Goal: Task Accomplishment & Management: Manage account settings

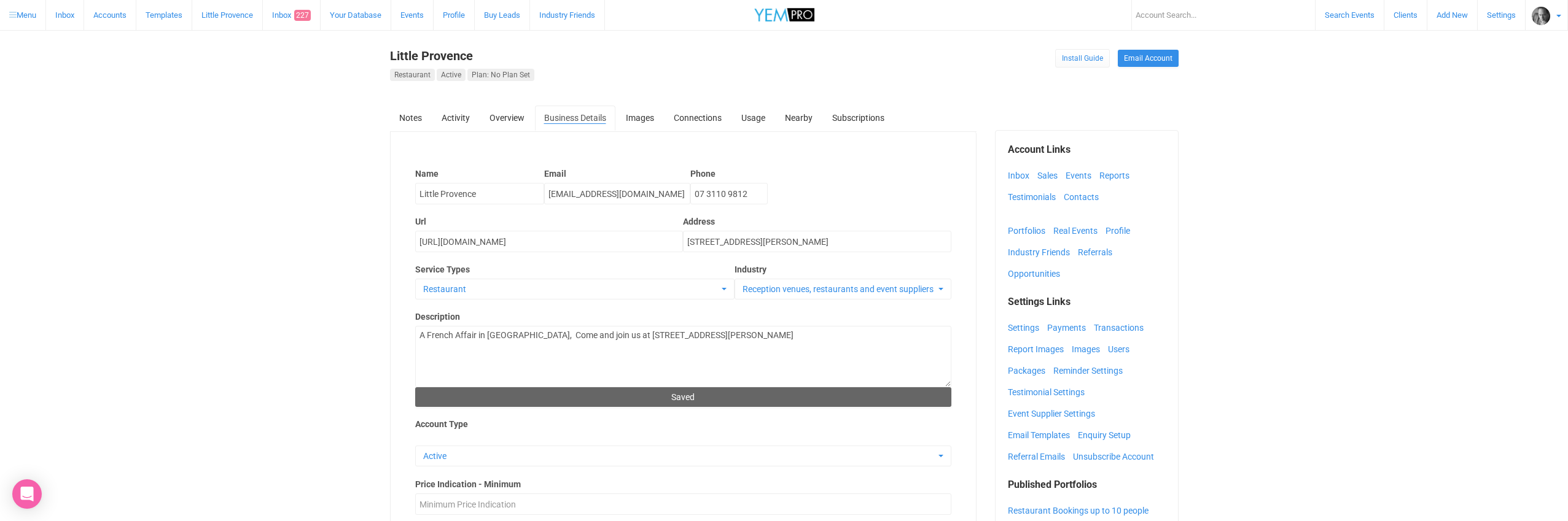
select select
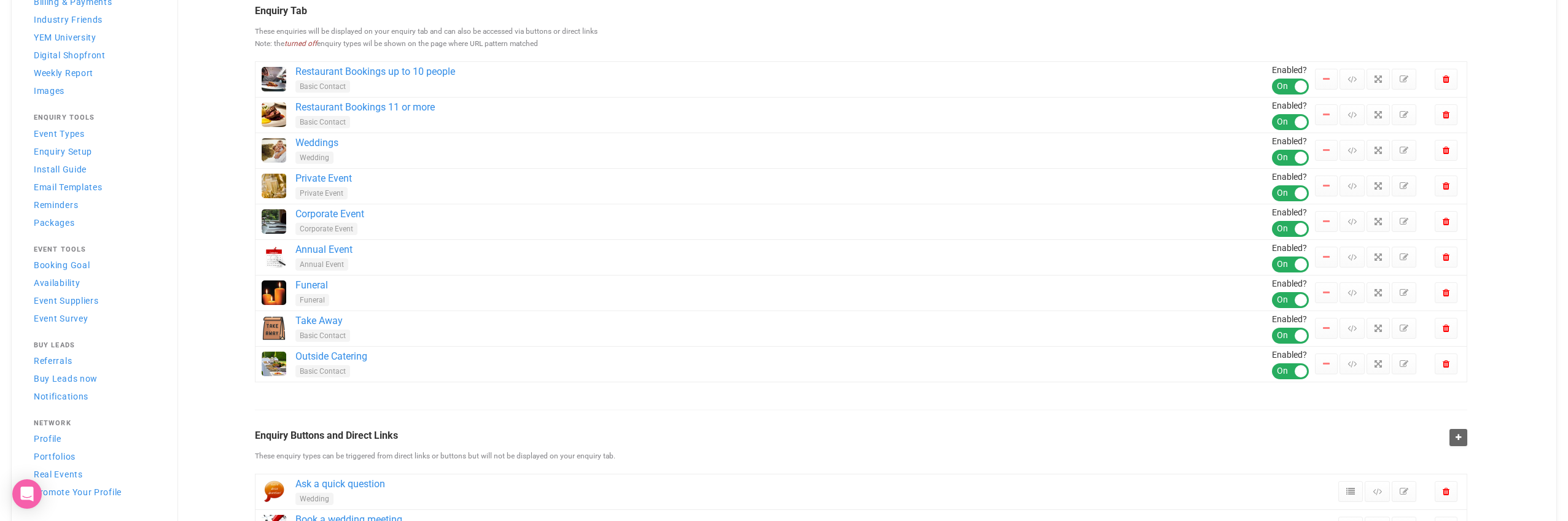
scroll to position [166, 0]
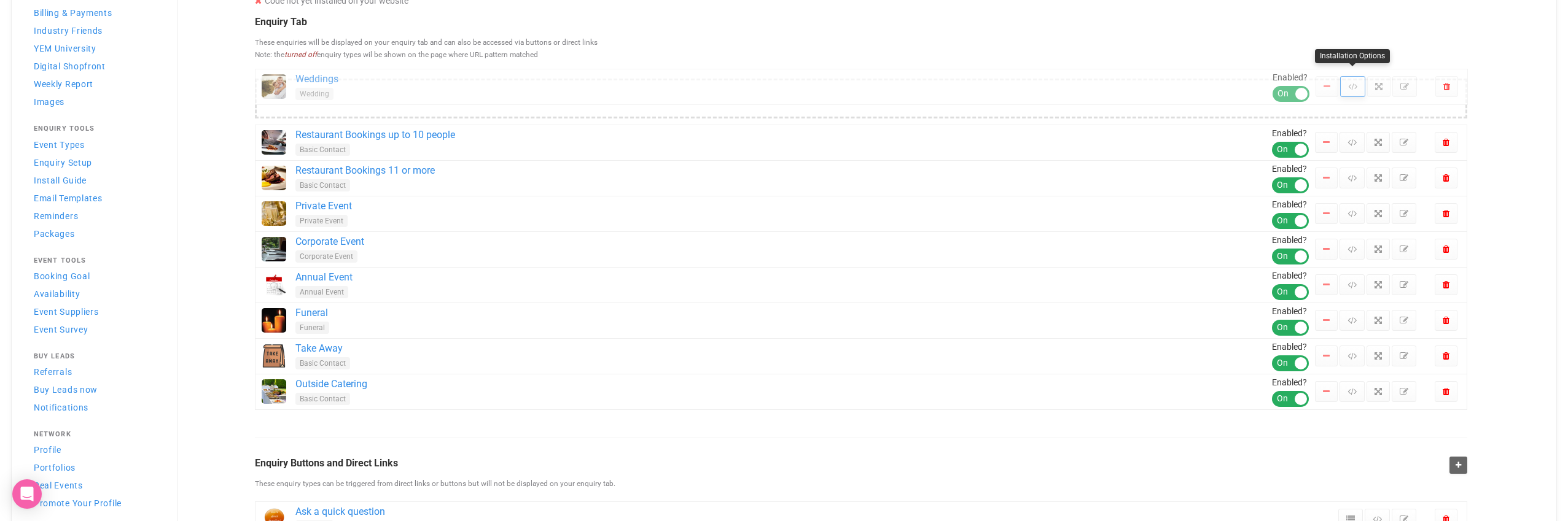
drag, startPoint x: 1377, startPoint y: 162, endPoint x: 1359, endPoint y: 92, distance: 72.3
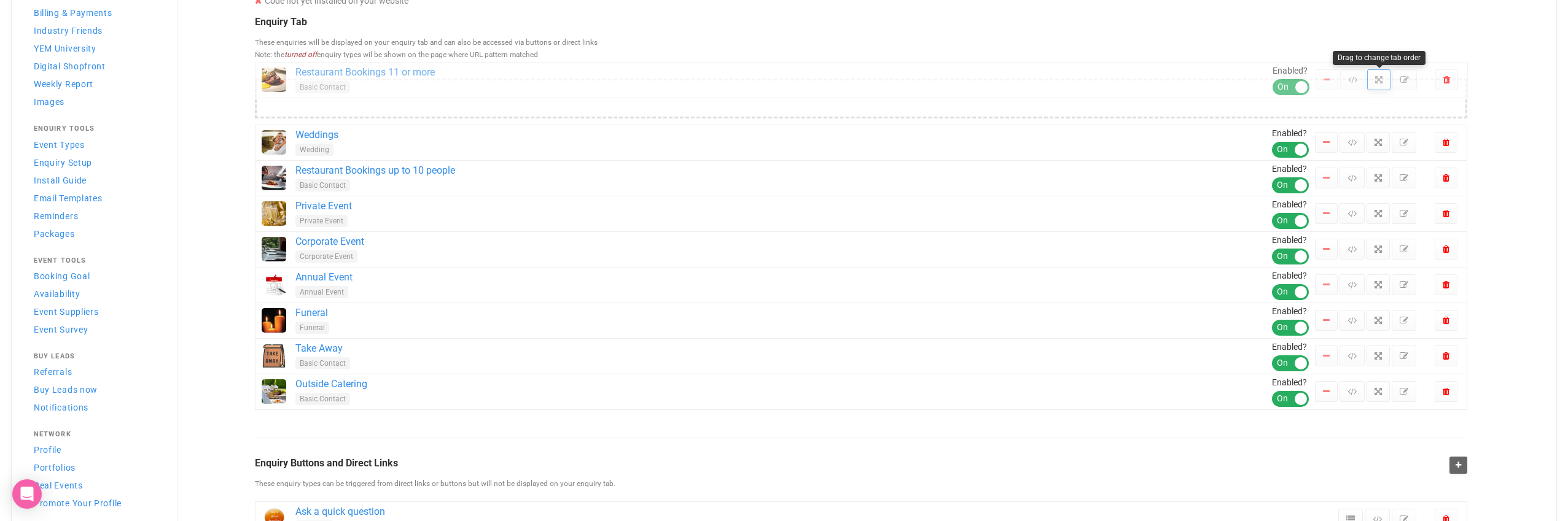
drag, startPoint x: 1380, startPoint y: 162, endPoint x: 1375, endPoint y: 81, distance: 81.2
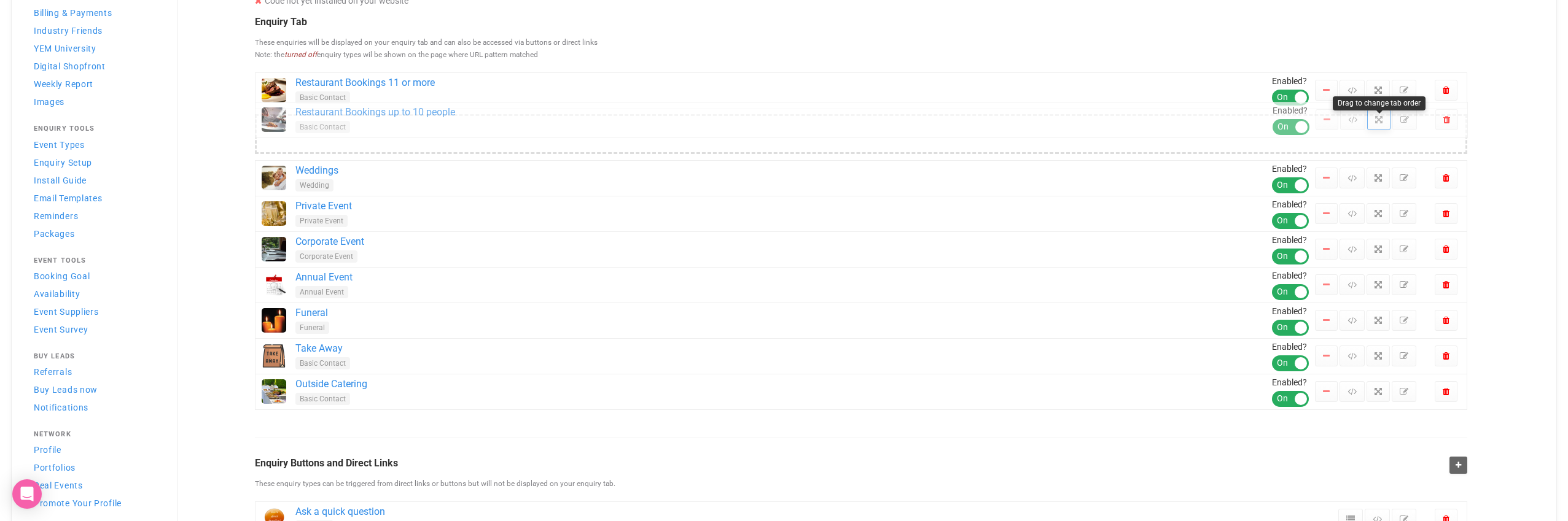
drag, startPoint x: 1380, startPoint y: 162, endPoint x: 1375, endPoint y: 121, distance: 41.3
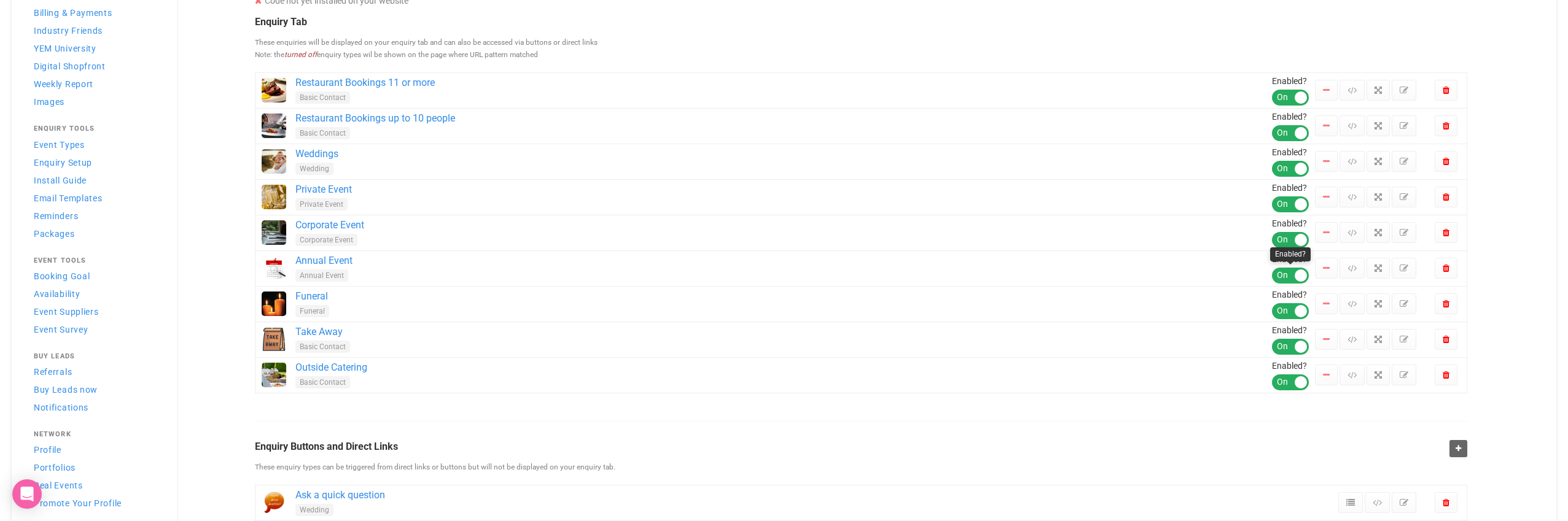
click at [1278, 273] on div "ON OFF" at bounding box center [1290, 275] width 37 height 16
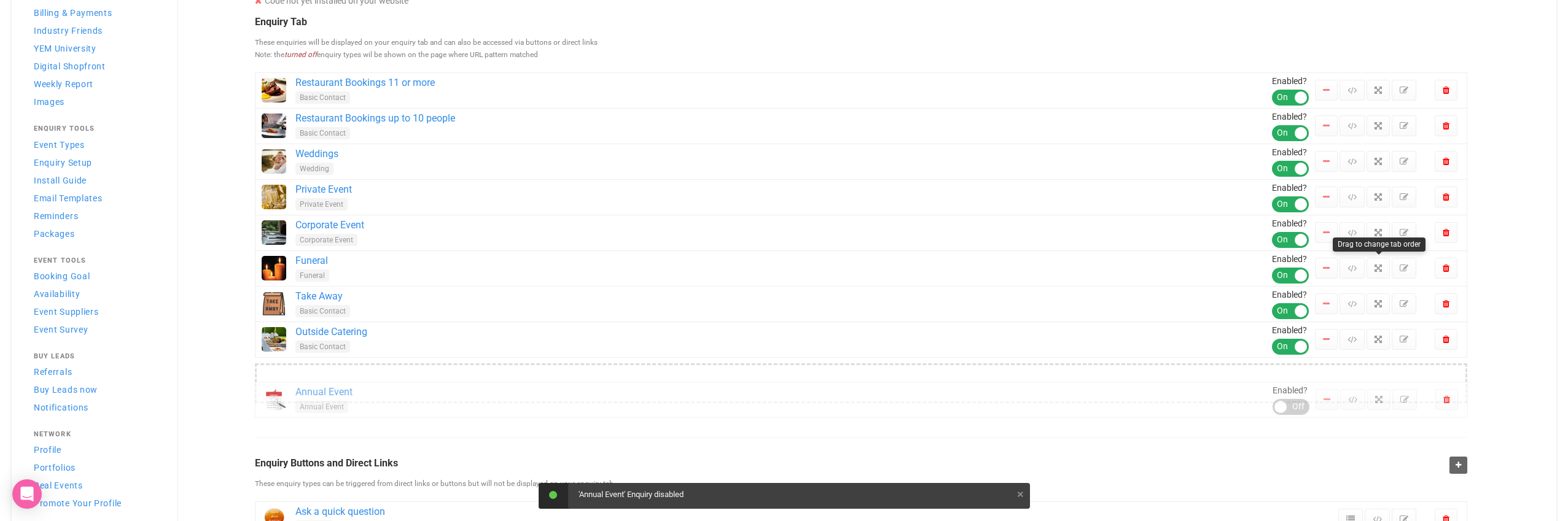
drag, startPoint x: 1375, startPoint y: 267, endPoint x: 1379, endPoint y: 384, distance: 117.1
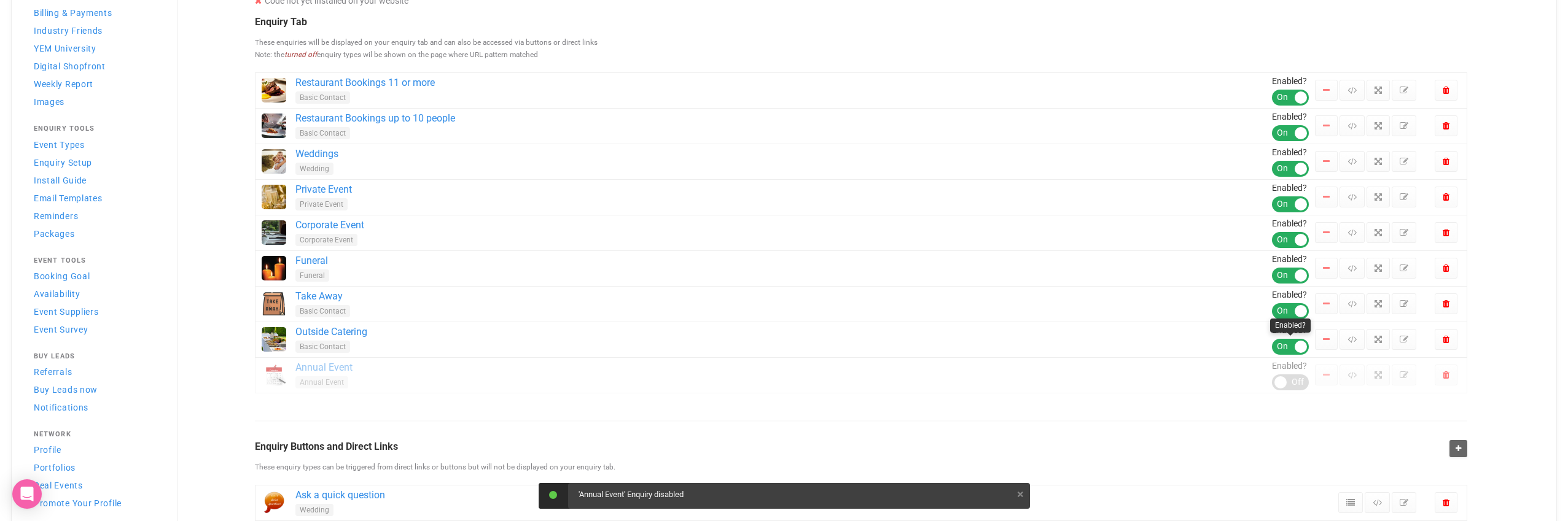
click at [1282, 347] on div "ON OFF" at bounding box center [1290, 347] width 37 height 16
click at [1279, 310] on div "ON OFF" at bounding box center [1290, 311] width 37 height 16
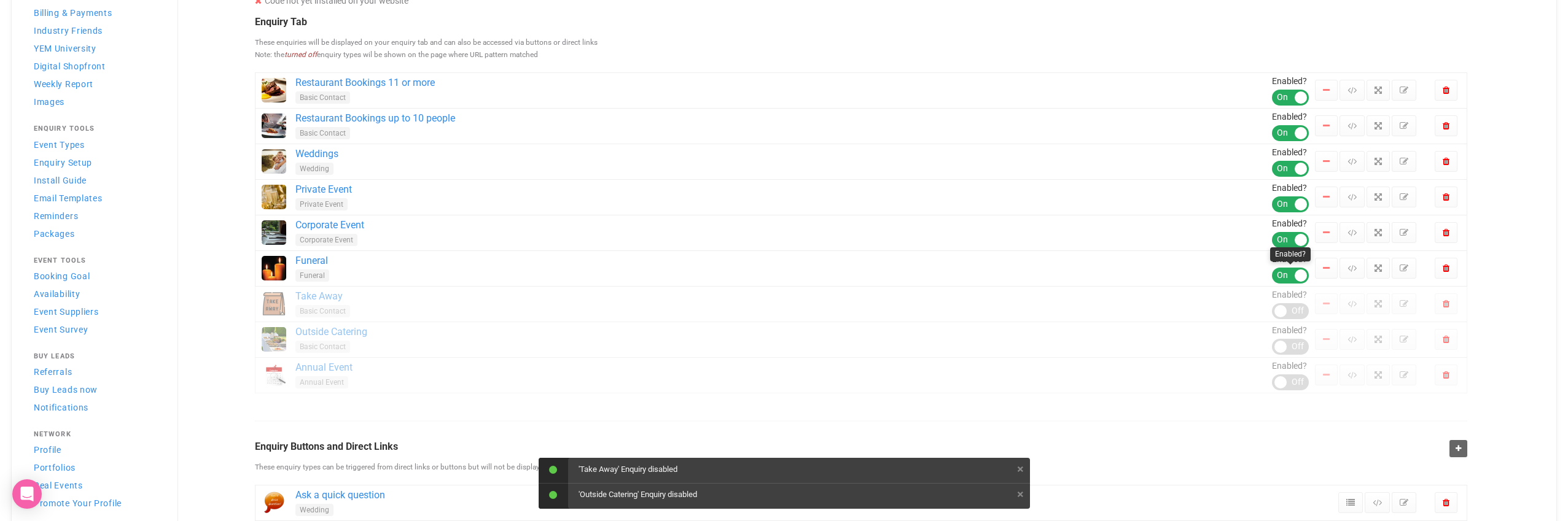
click at [1281, 276] on div "ON OFF" at bounding box center [1290, 275] width 37 height 16
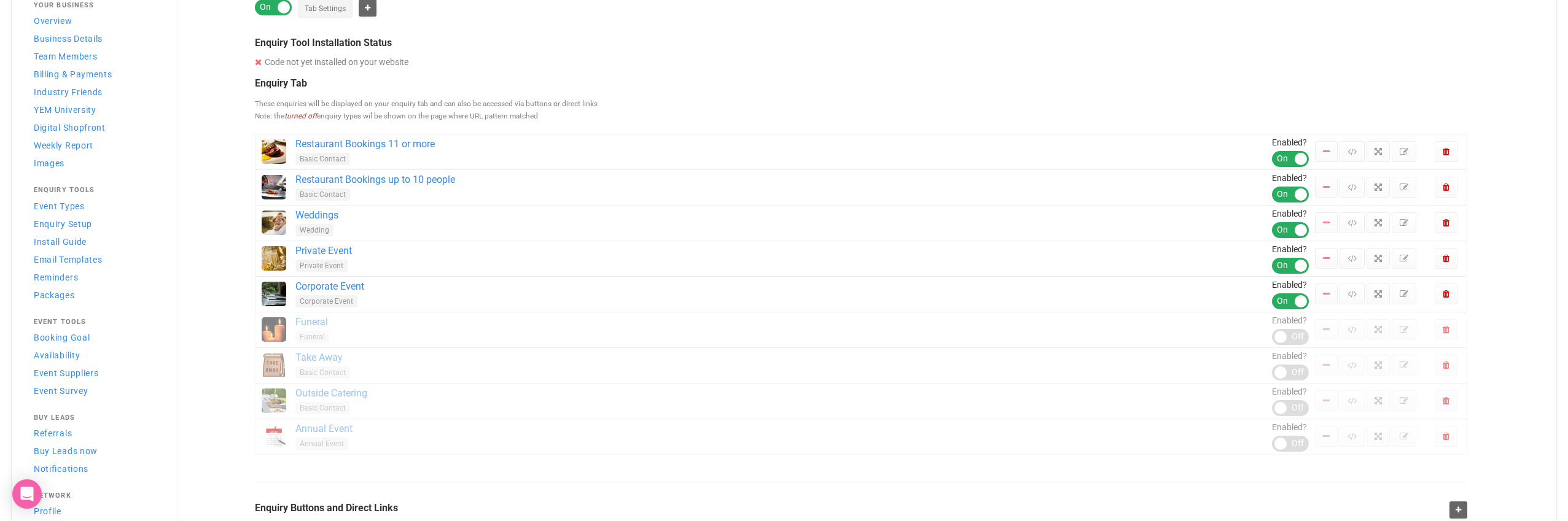
scroll to position [9, 0]
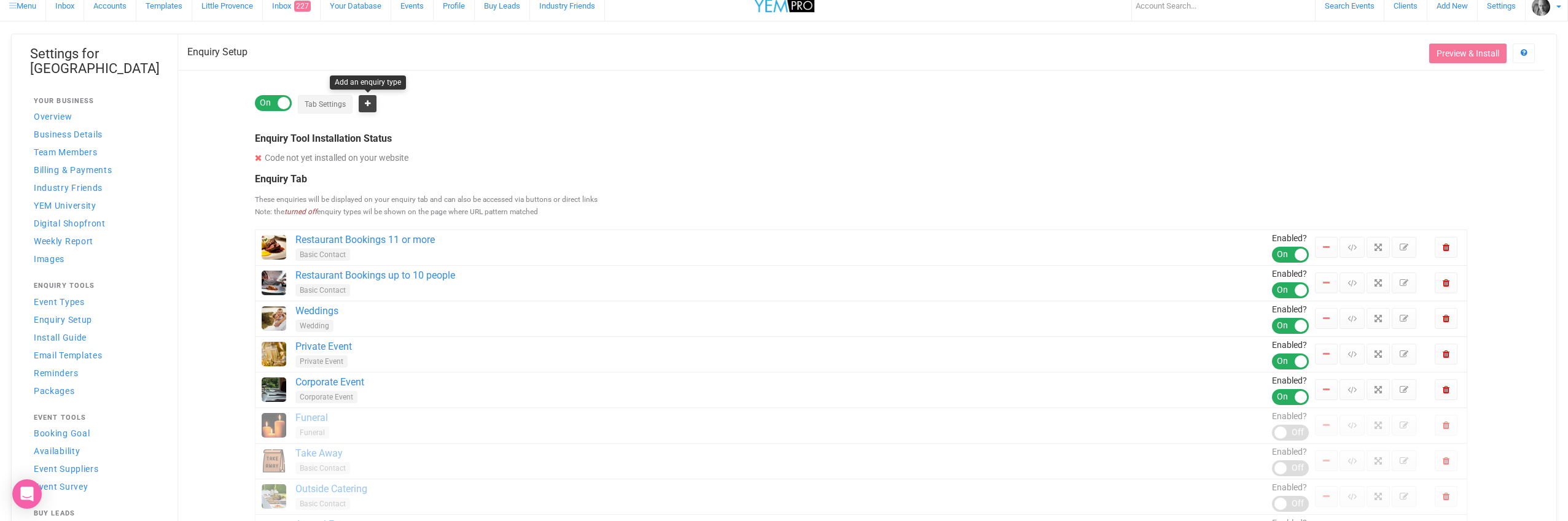
click at [369, 103] on icon at bounding box center [368, 104] width 6 height 7
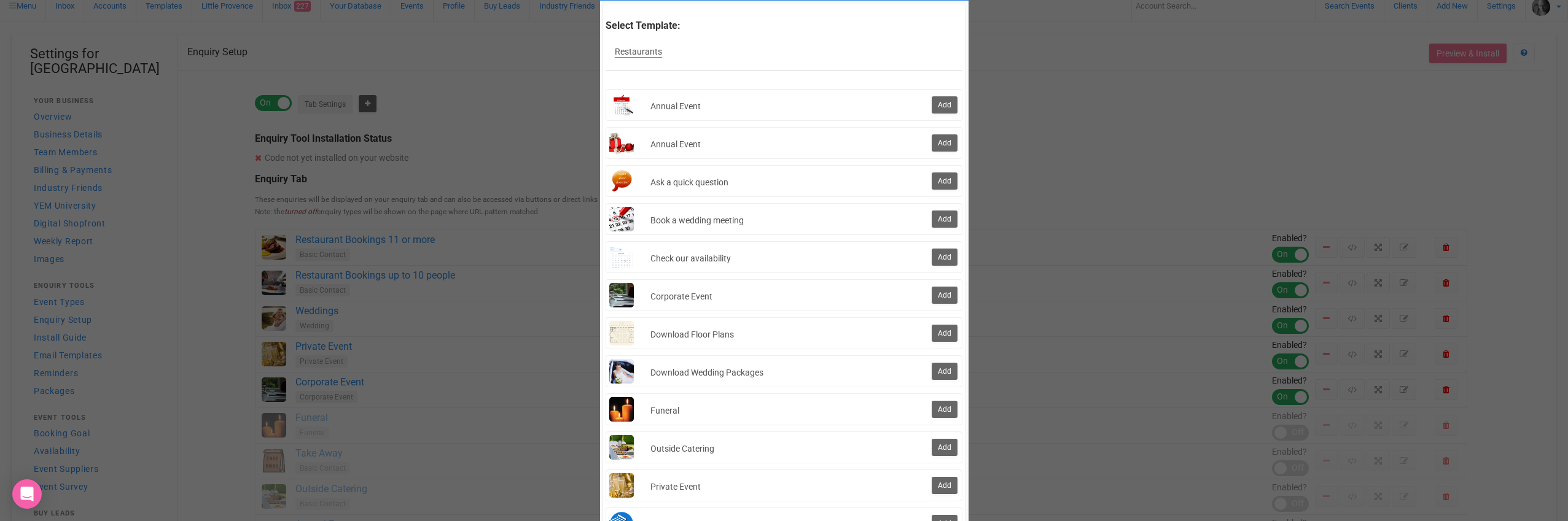
scroll to position [55, 0]
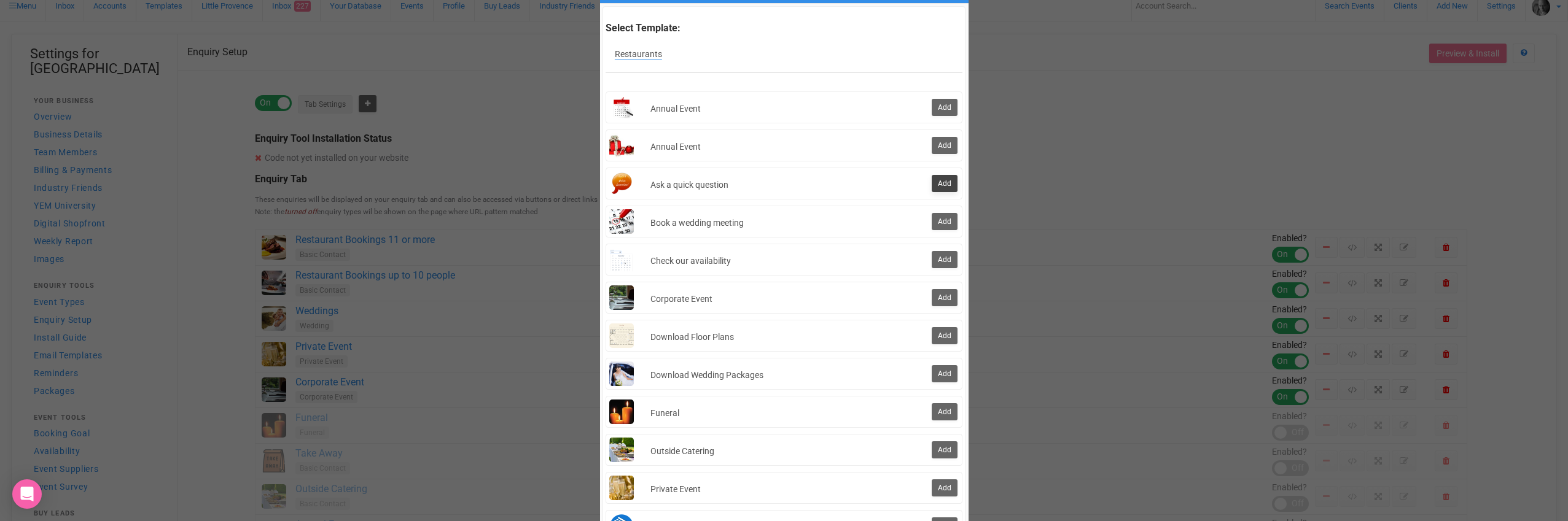
click at [942, 183] on span "Add" at bounding box center [944, 184] width 14 height 9
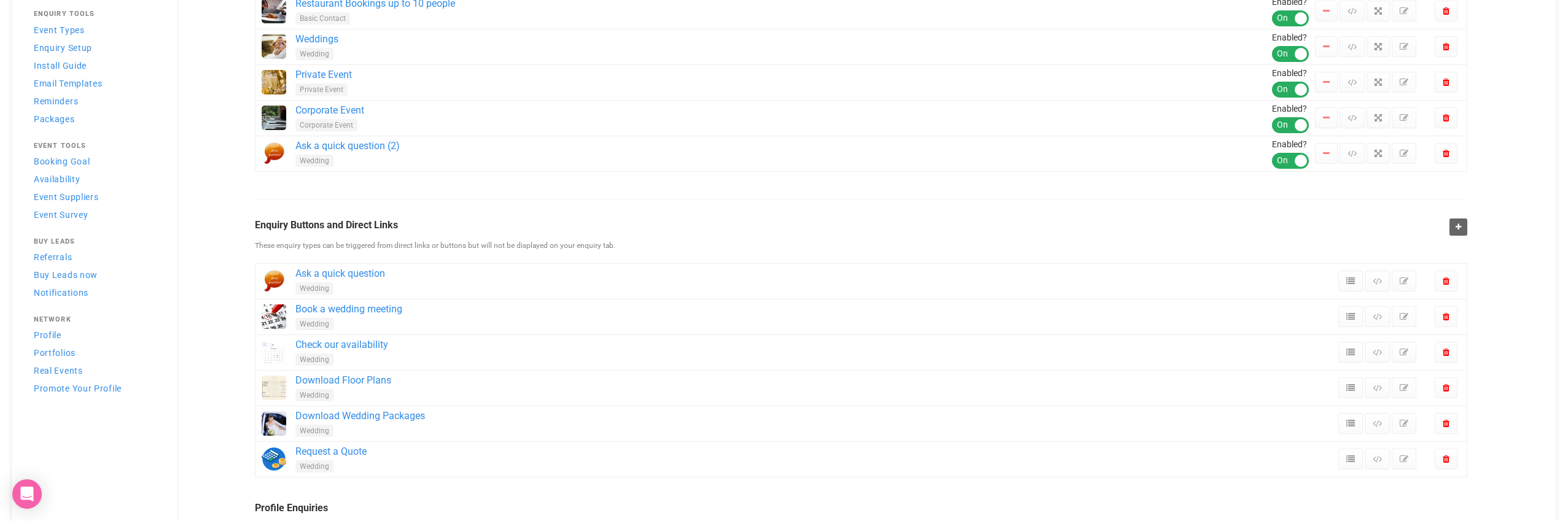
scroll to position [185, 0]
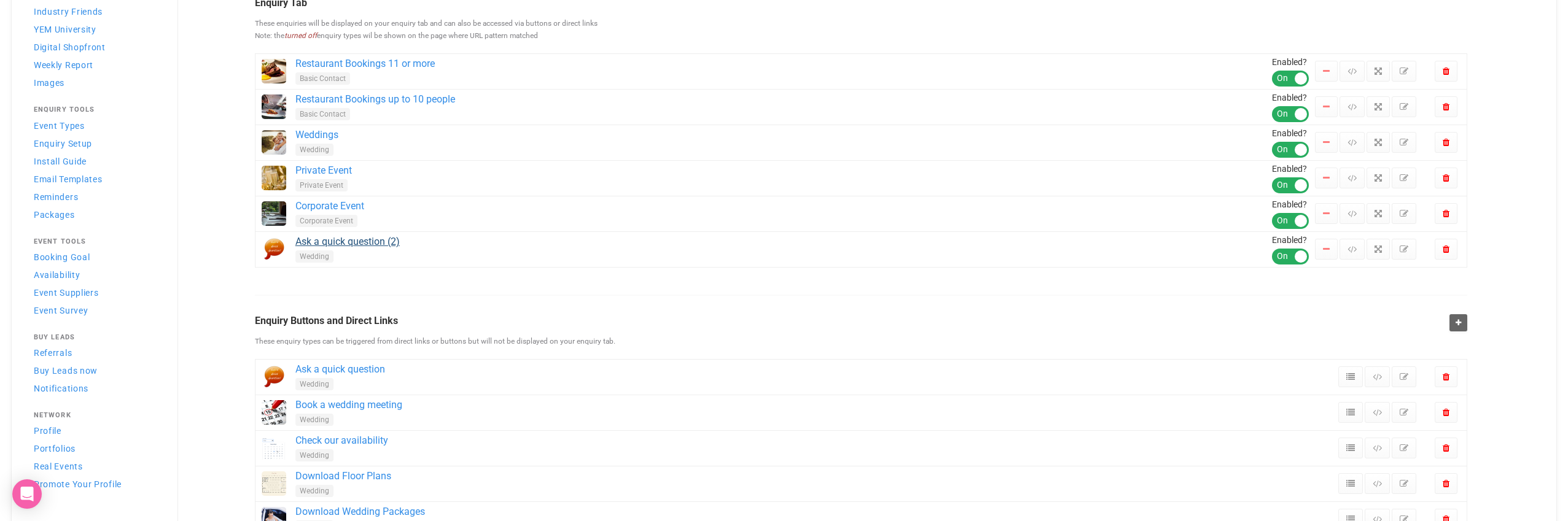
click at [359, 243] on link "Ask a quick question (2)" at bounding box center [783, 241] width 977 height 14
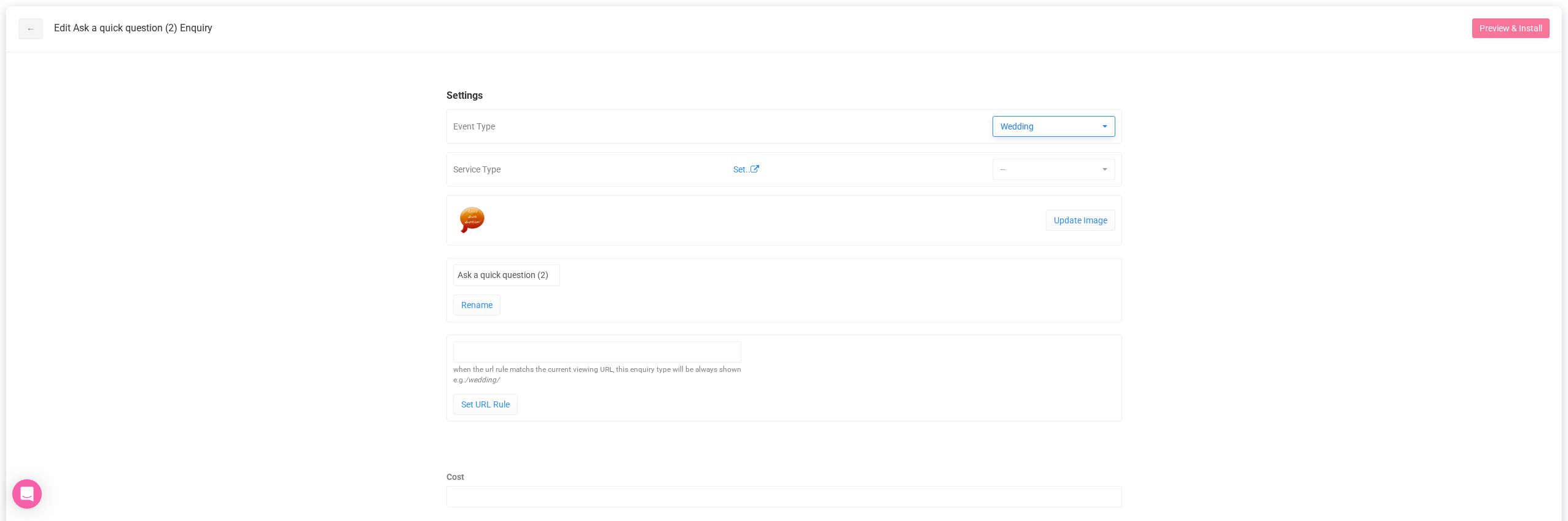
click at [1020, 126] on span "Wedding" at bounding box center [1049, 126] width 99 height 12
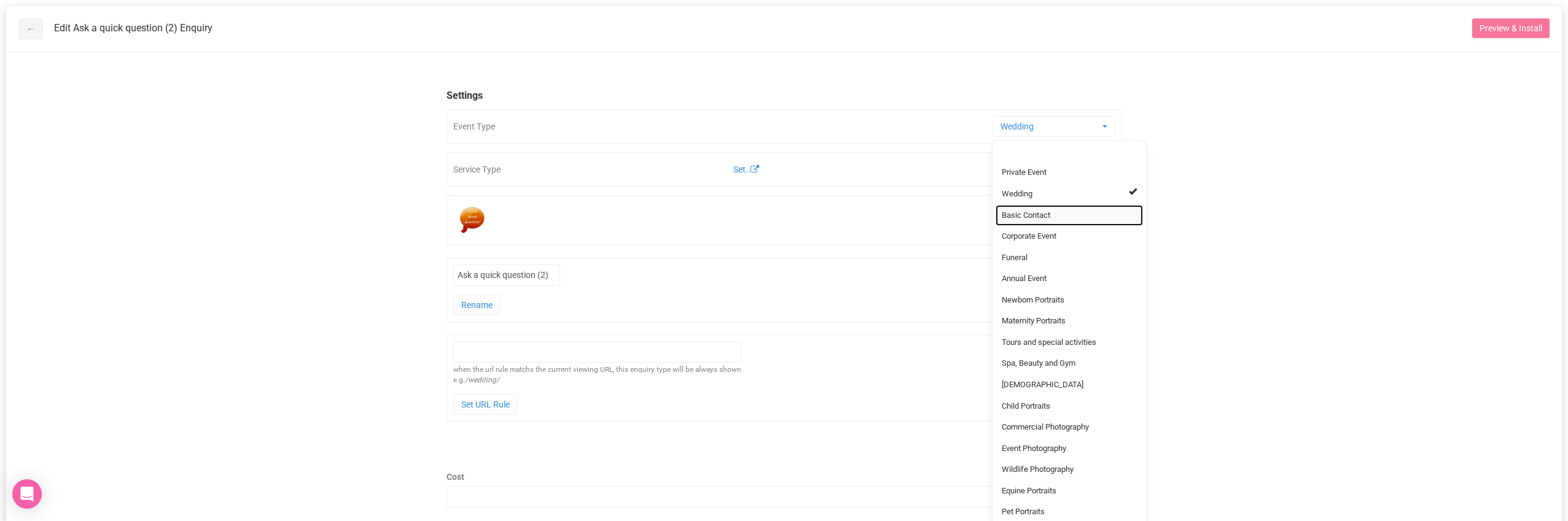
click at [1020, 211] on span "Basic Contact" at bounding box center [1025, 216] width 49 height 12
select select "55"
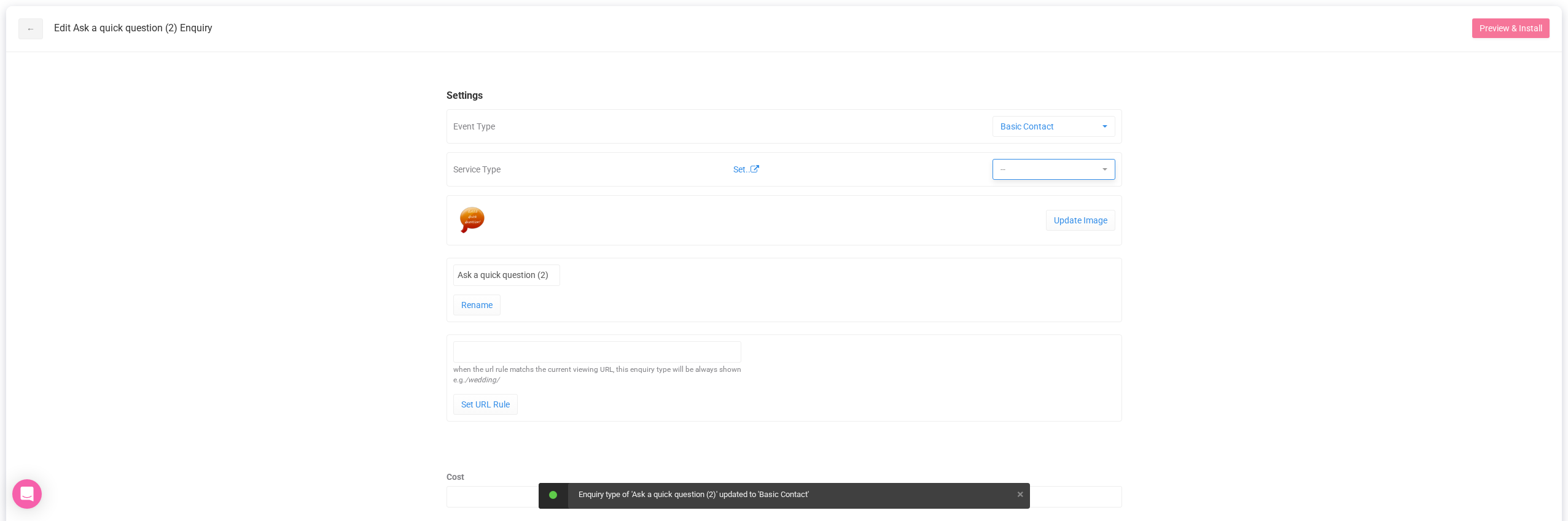
click at [1007, 168] on span "--" at bounding box center [1049, 169] width 99 height 12
click at [1013, 213] on span "Restaurant" at bounding box center [1020, 216] width 38 height 12
select select "98"
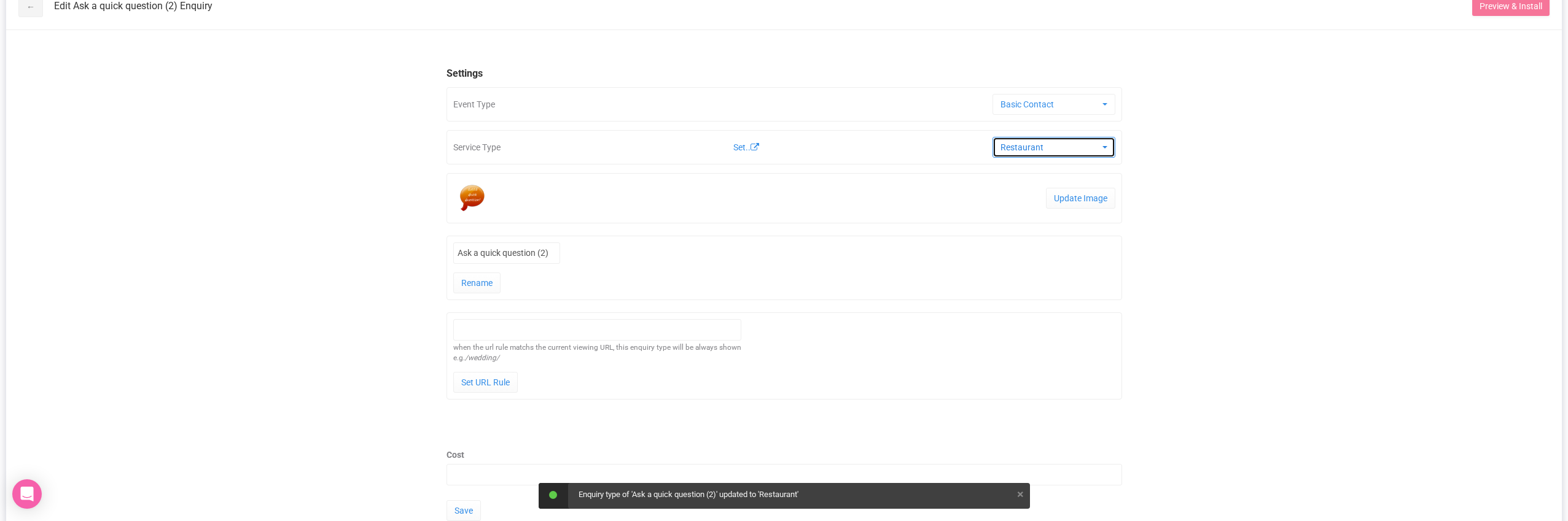
scroll to position [25, 0]
drag, startPoint x: 555, startPoint y: 251, endPoint x: 424, endPoint y: 252, distance: 131.0
click at [424, 252] on div "← Edit Ask a quick question (2) Enquiry Preview & Install Settings Event Type B…" at bounding box center [783, 429] width 1556 height 894
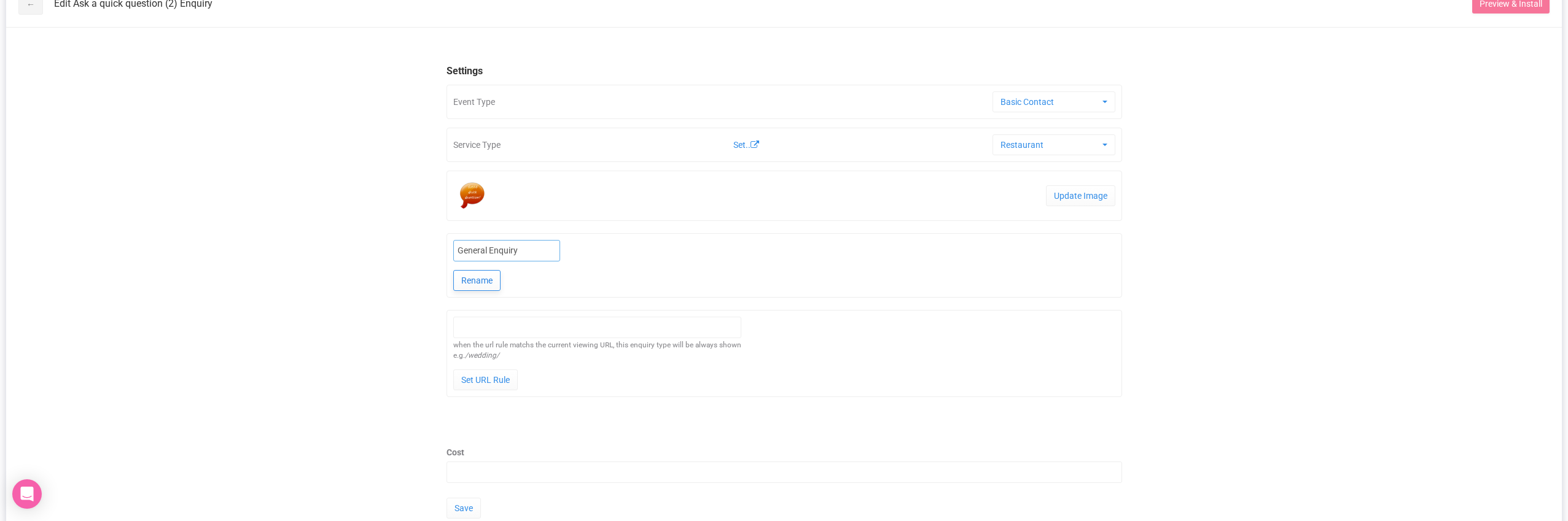
type input "General Enquiry"
click at [479, 275] on input "Rename" at bounding box center [476, 280] width 47 height 21
type input "Save"
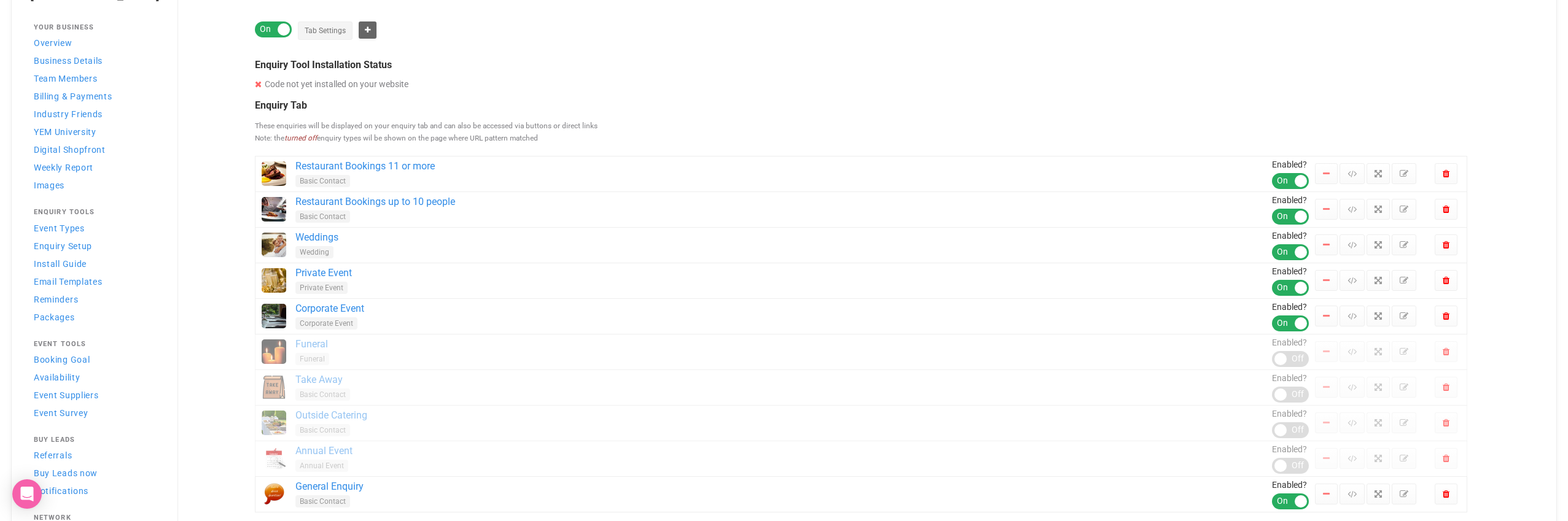
scroll to position [169, 0]
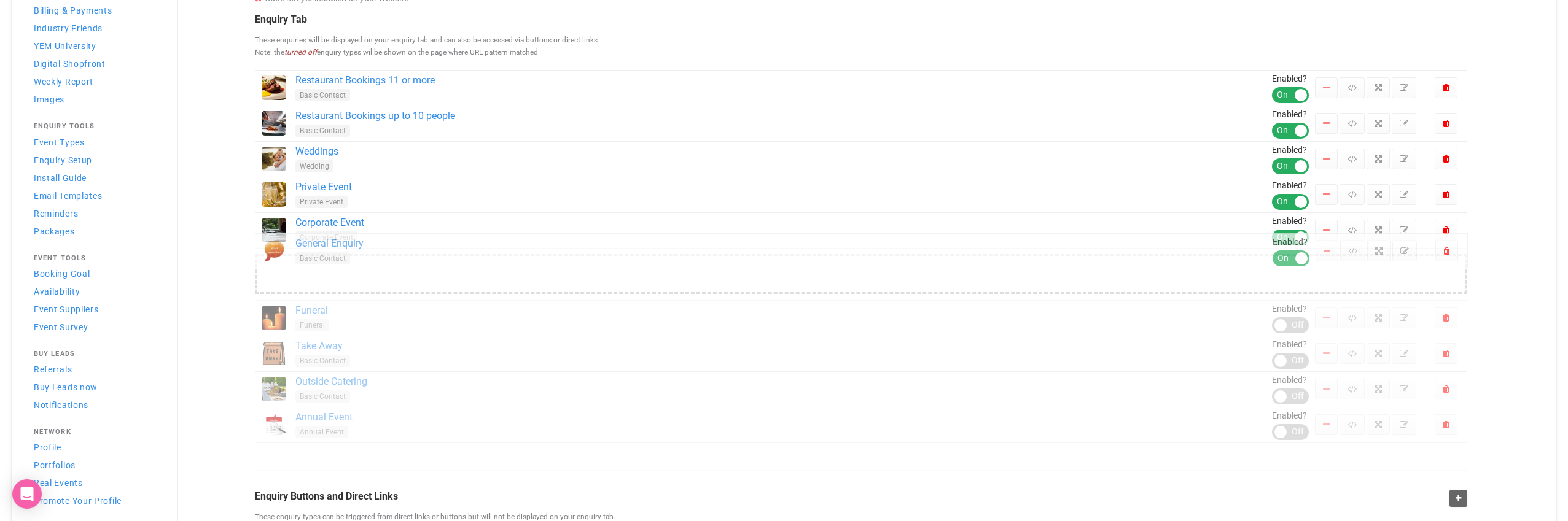
drag, startPoint x: 1375, startPoint y: 407, endPoint x: 1390, endPoint y: 251, distance: 156.7
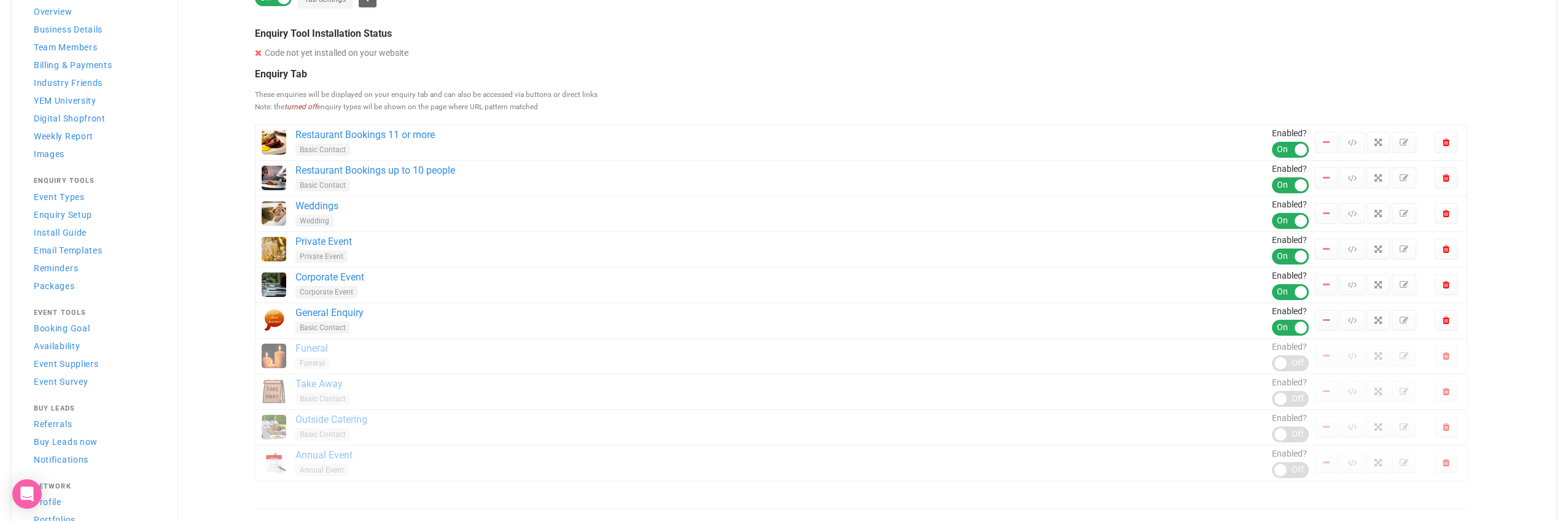
scroll to position [95, 0]
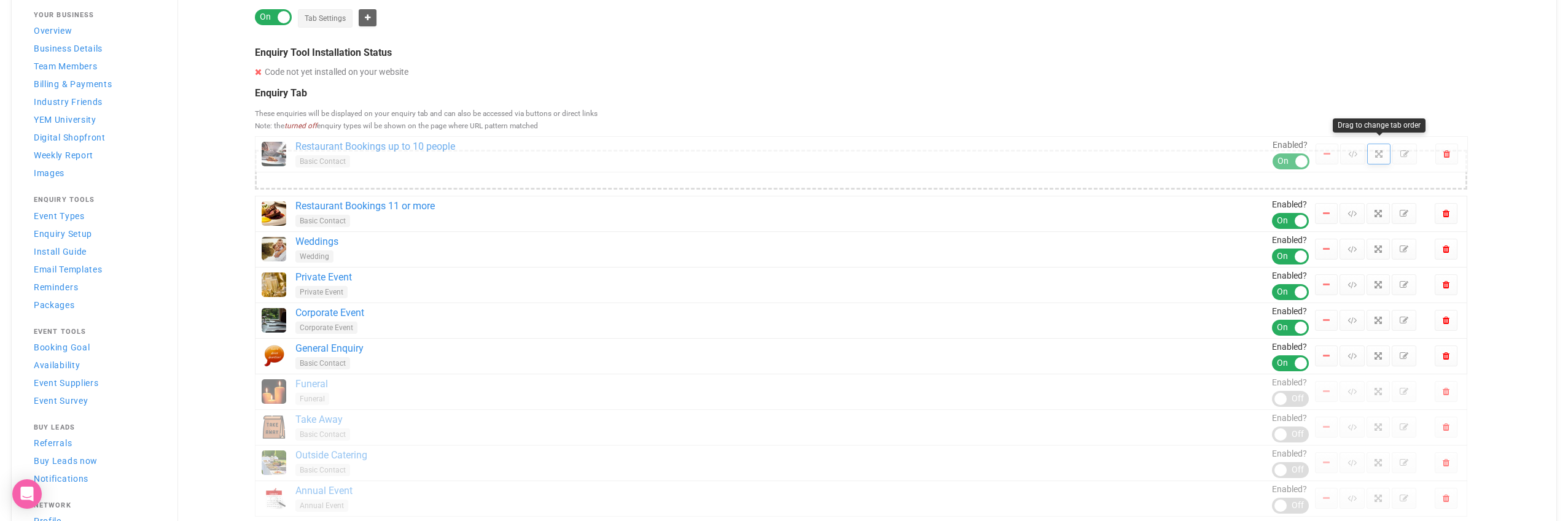
drag, startPoint x: 1376, startPoint y: 195, endPoint x: 1369, endPoint y: 156, distance: 39.6
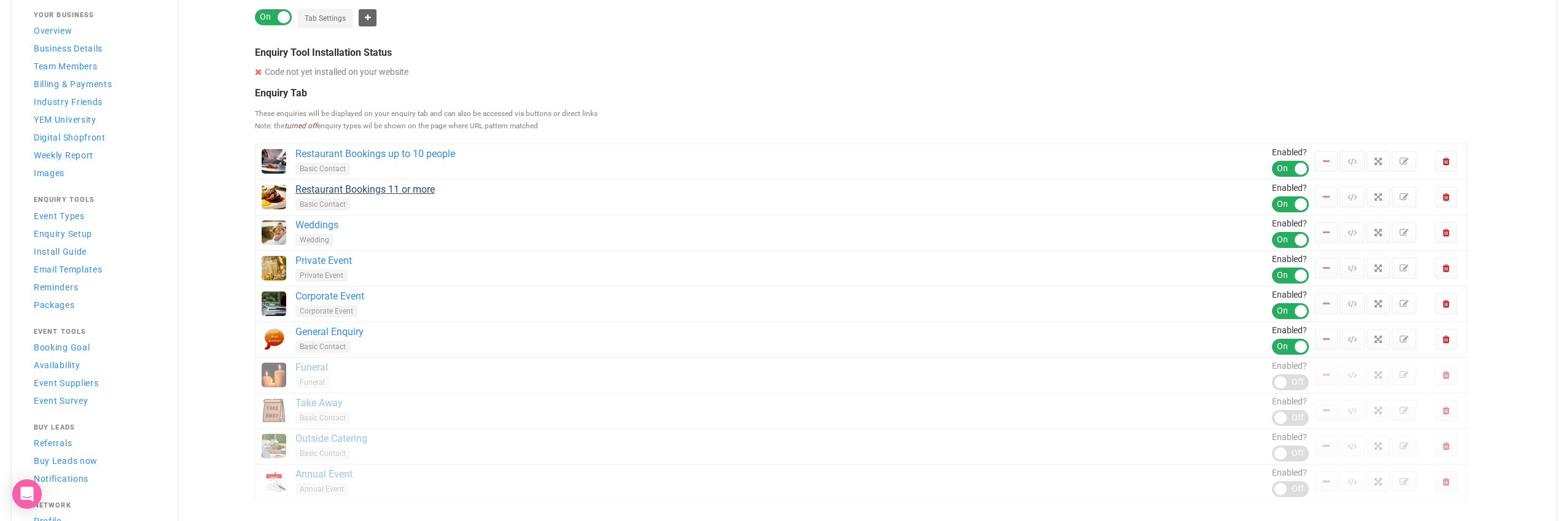
click at [366, 187] on link "Restaurant Bookings 11 or more" at bounding box center [783, 190] width 977 height 14
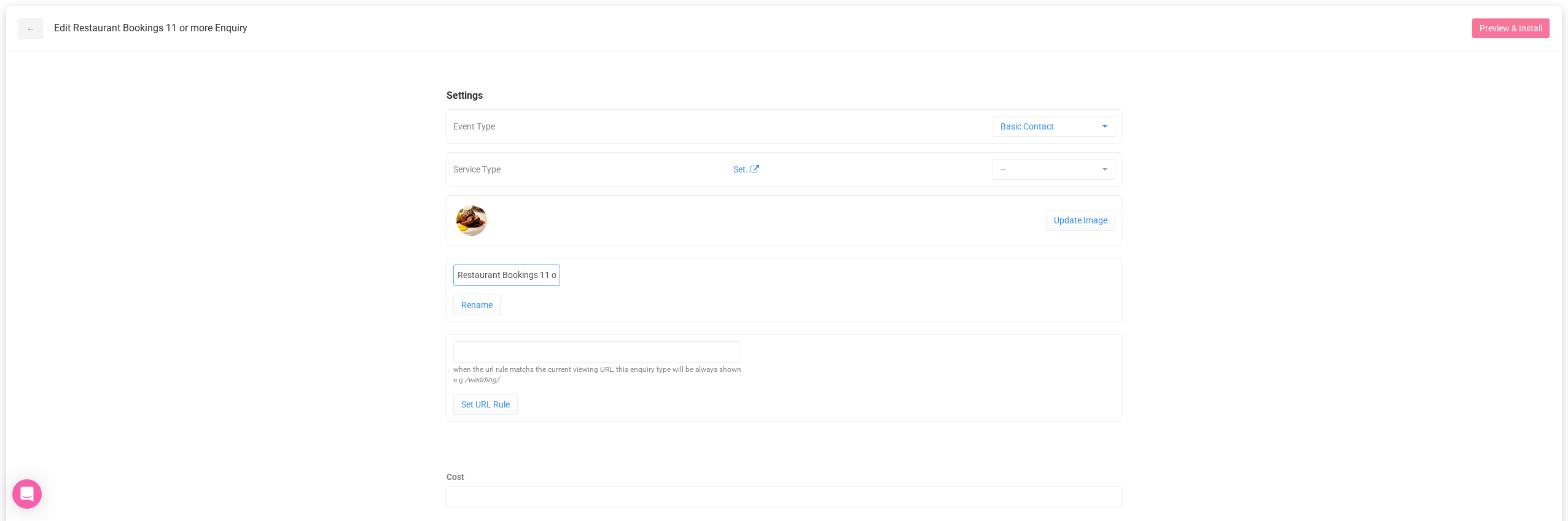
drag, startPoint x: 457, startPoint y: 275, endPoint x: 602, endPoint y: 278, distance: 145.0
click at [602, 278] on div "Restaurant Bookings 11 or more Rename" at bounding box center [784, 290] width 676 height 65
type input "Private Dinning"
click at [475, 304] on input "Rename" at bounding box center [476, 304] width 47 height 21
click at [621, 299] on div "Private Dinning Save" at bounding box center [784, 290] width 676 height 65
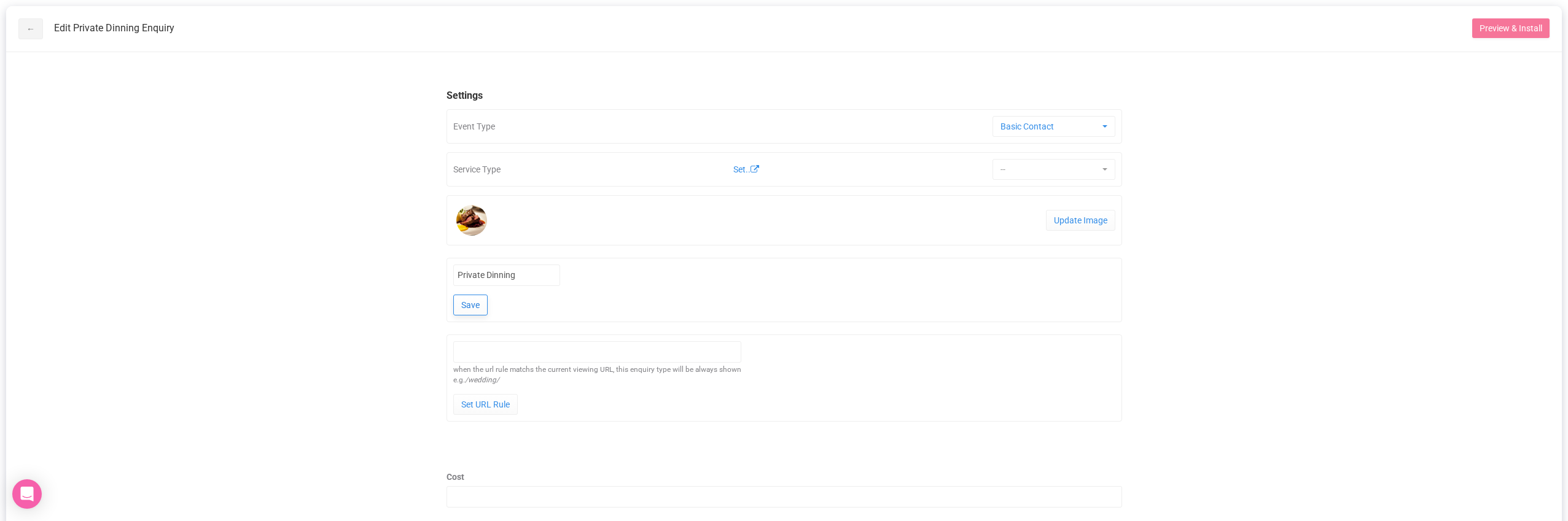
click at [476, 305] on input "Save" at bounding box center [470, 304] width 34 height 21
type input "Save"
click at [1006, 171] on span "--" at bounding box center [1049, 169] width 99 height 12
click at [1020, 214] on span "Restaurant" at bounding box center [1020, 216] width 38 height 12
select select "98"
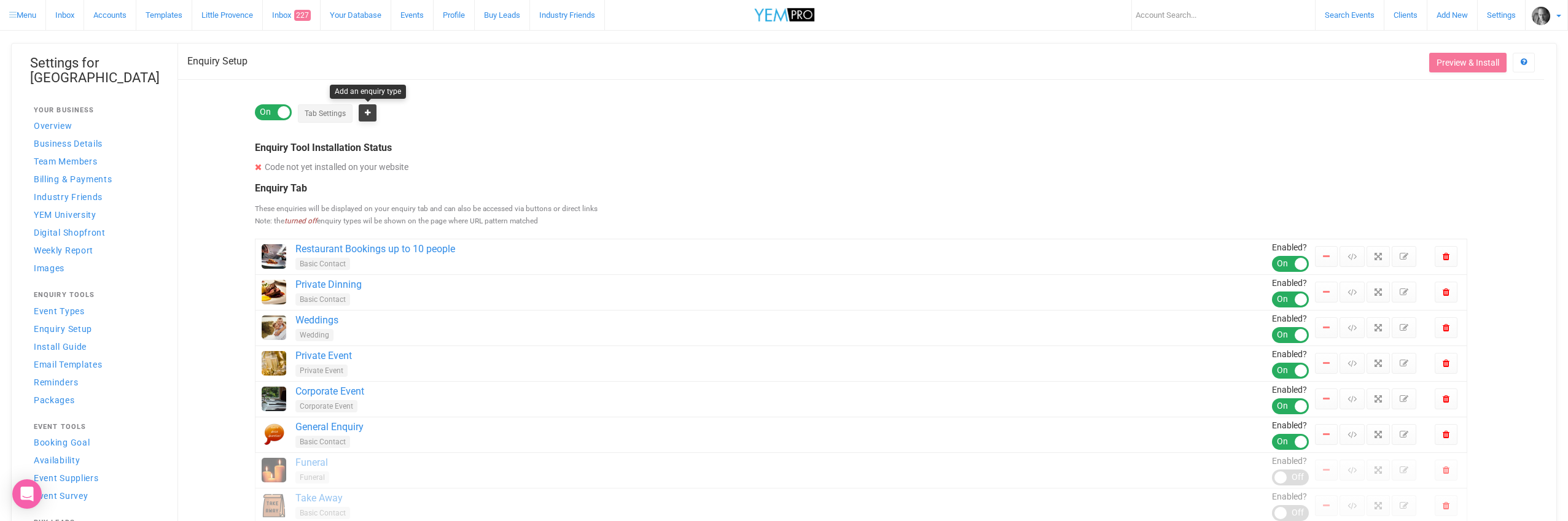
click at [365, 113] on icon at bounding box center [368, 113] width 6 height 7
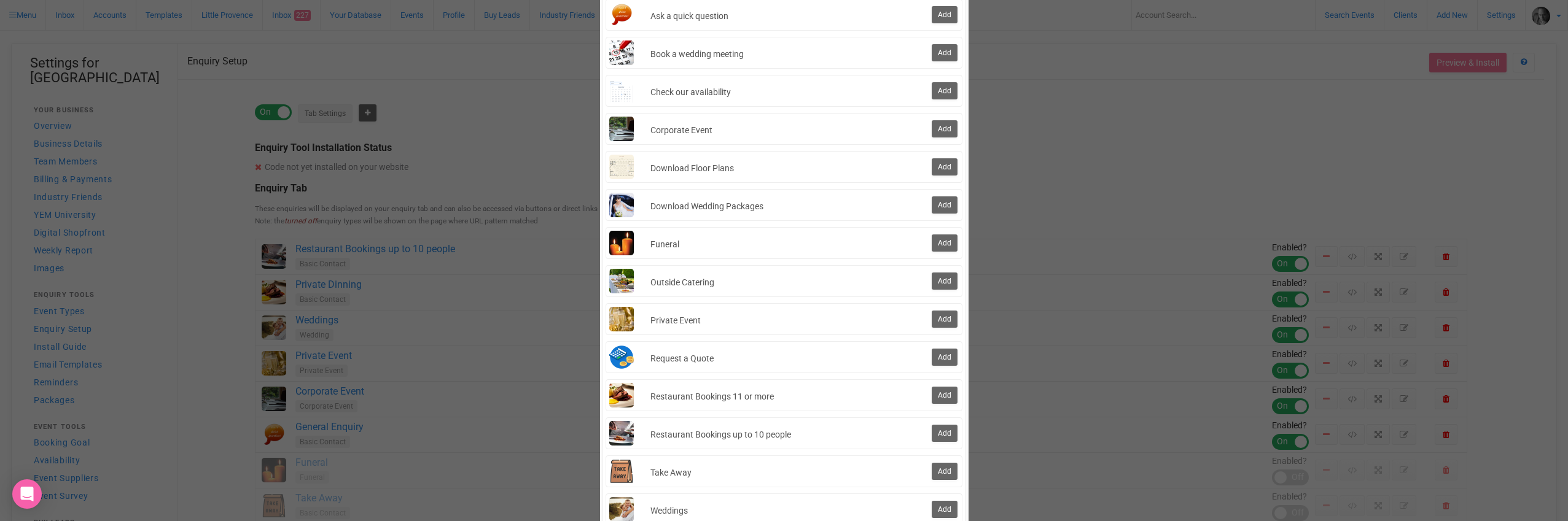
scroll to position [251, 0]
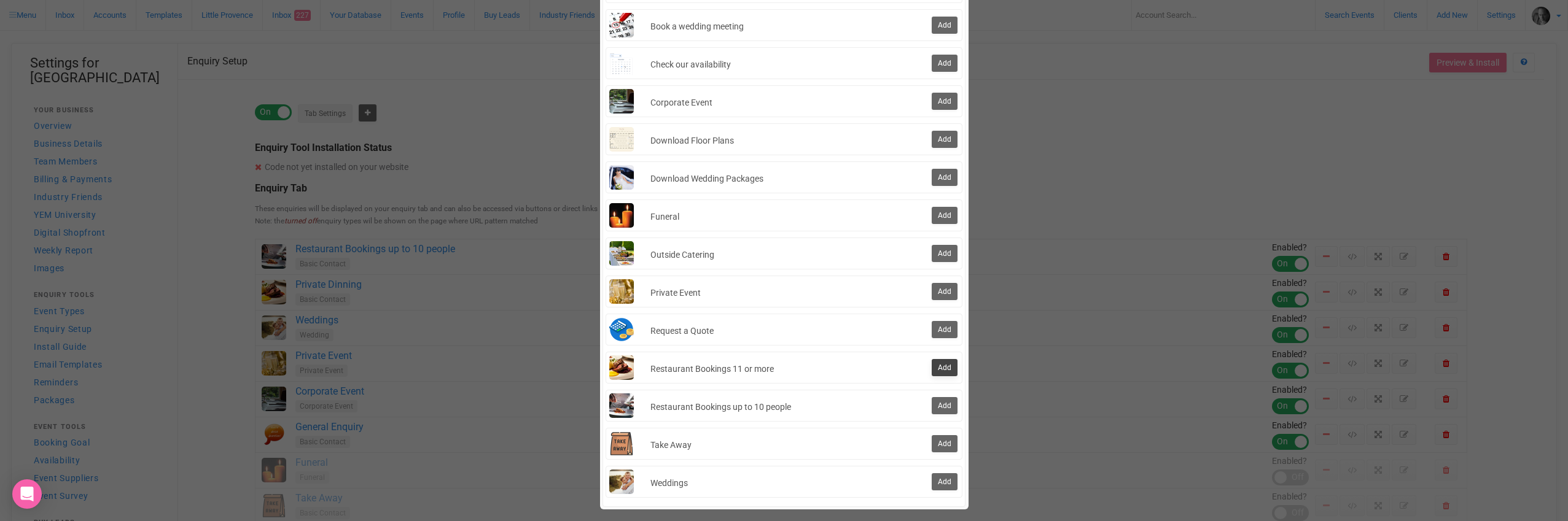
click at [940, 365] on span "Add" at bounding box center [944, 368] width 14 height 9
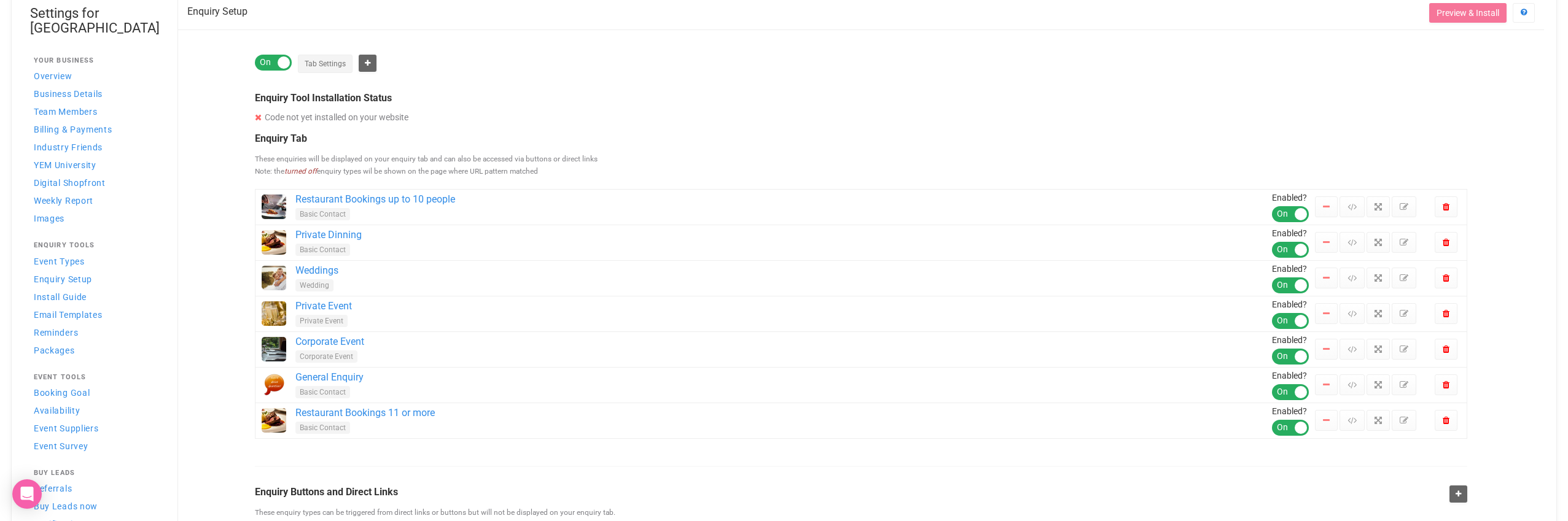
scroll to position [76, 0]
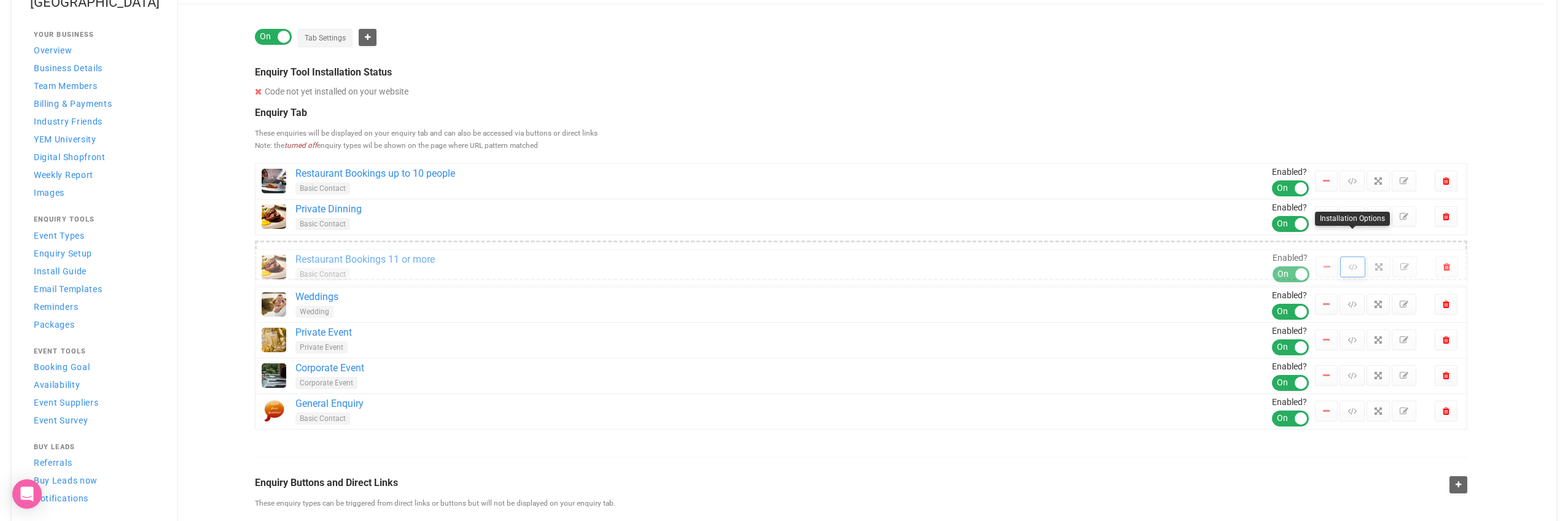
drag, startPoint x: 1377, startPoint y: 392, endPoint x: 1355, endPoint y: 266, distance: 127.9
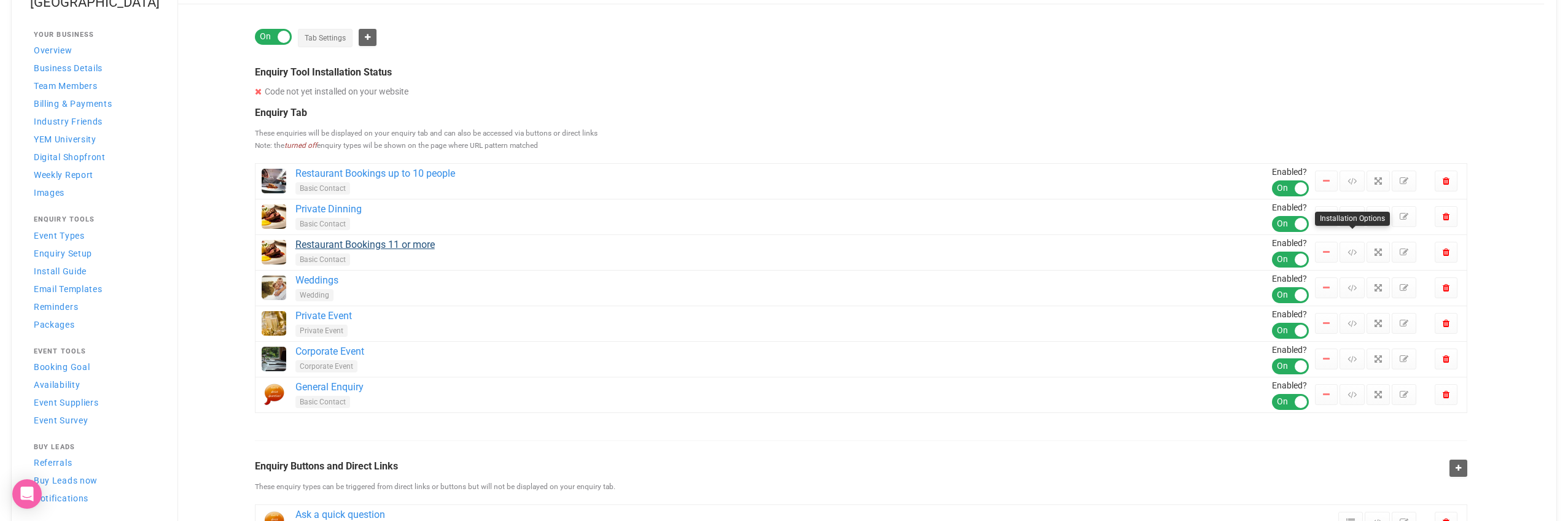
click at [326, 243] on link "Restaurant Bookings 11 or more" at bounding box center [783, 245] width 977 height 14
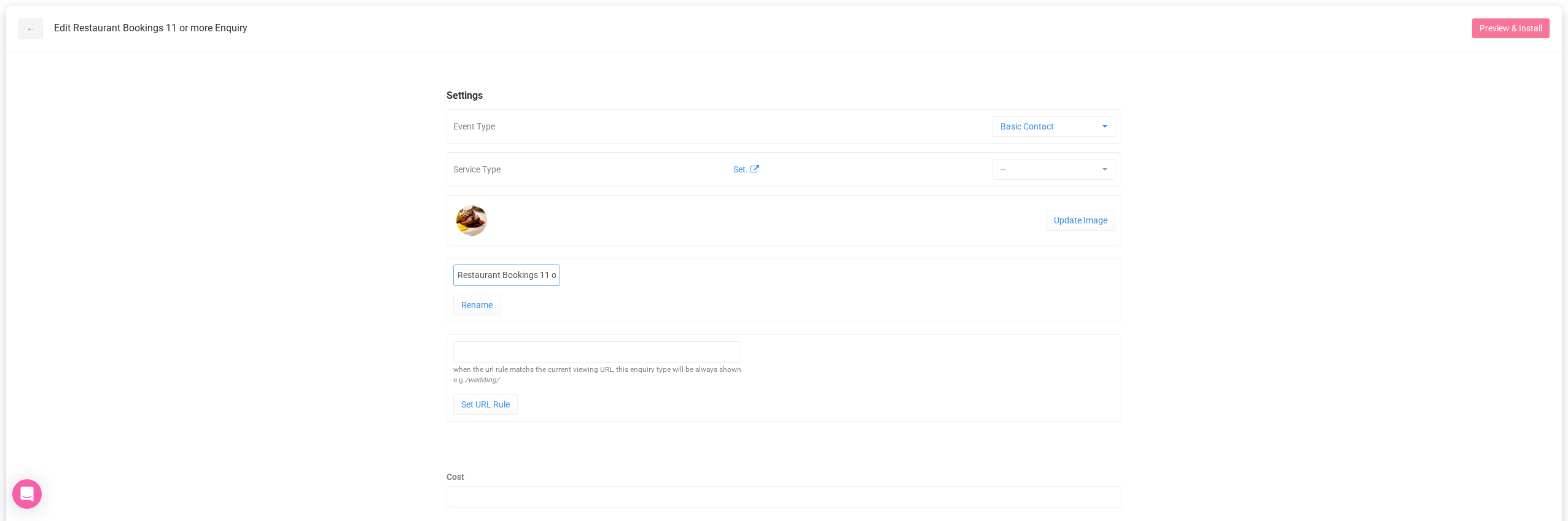
drag, startPoint x: 459, startPoint y: 274, endPoint x: 611, endPoint y: 275, distance: 152.0
click at [611, 275] on div "Restaurant Bookings 11 or more Rename" at bounding box center [784, 290] width 676 height 65
type input "Large Table"
click at [474, 299] on input "Rename" at bounding box center [476, 304] width 47 height 21
click at [471, 303] on input "Save" at bounding box center [470, 304] width 34 height 21
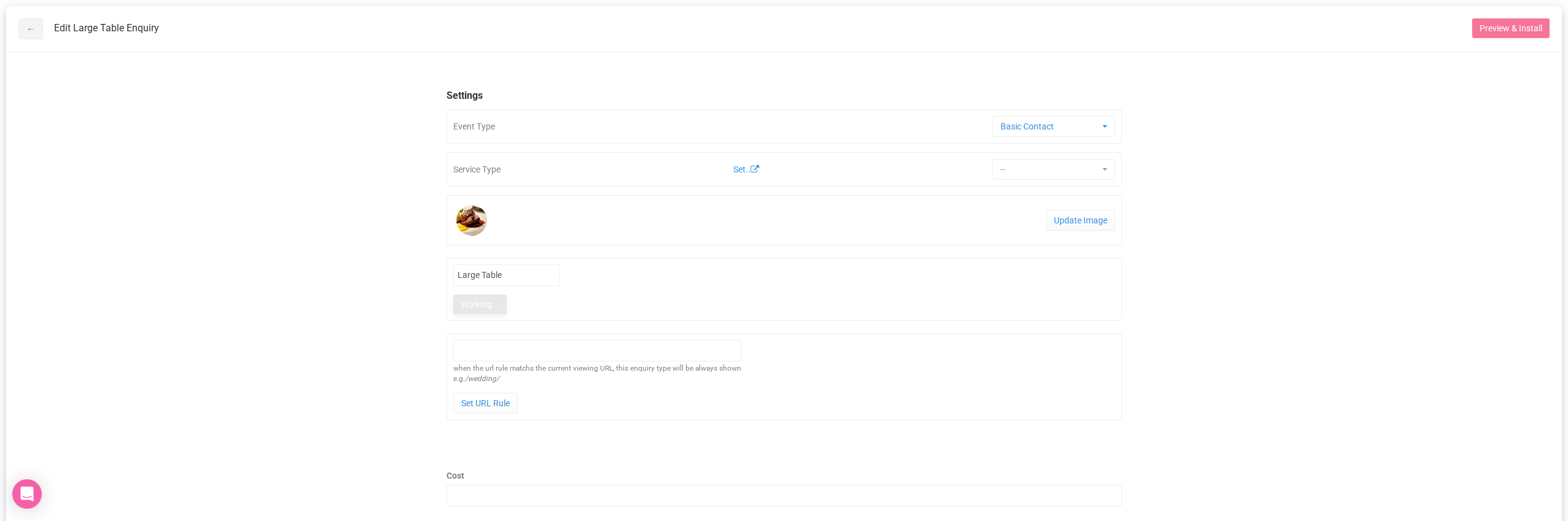
type input "Save"
click at [1013, 170] on span "--" at bounding box center [1049, 169] width 99 height 12
click at [1012, 211] on span "Restaurant" at bounding box center [1020, 216] width 38 height 12
select select "98"
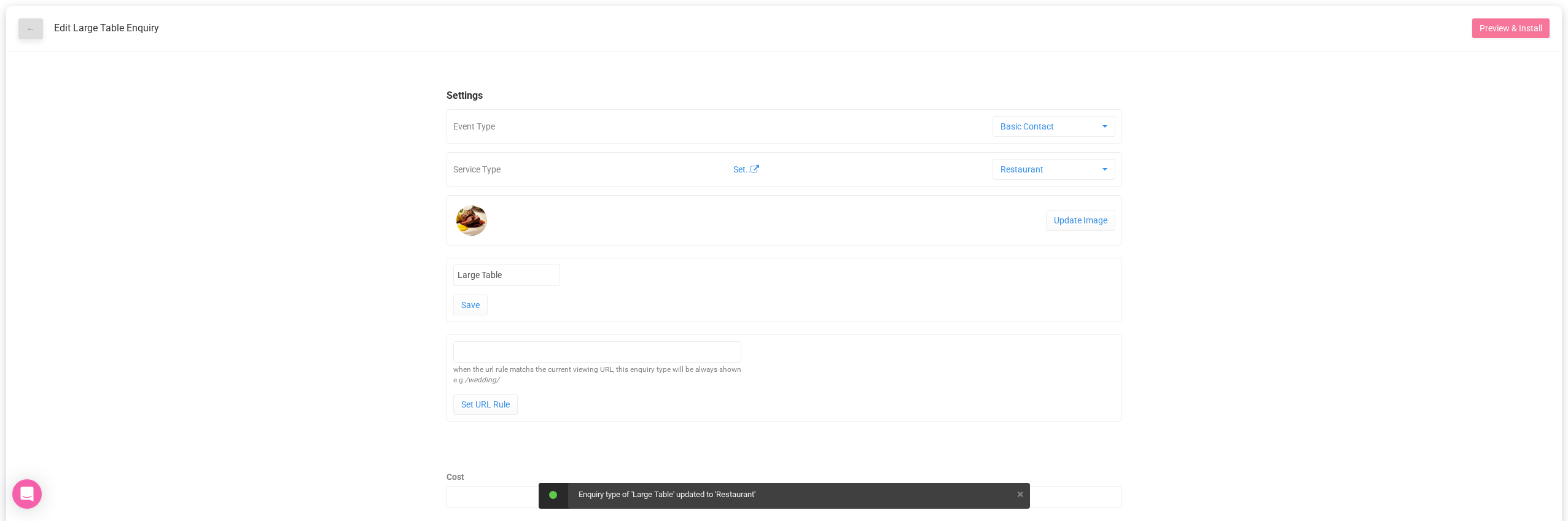
click at [36, 31] on link "←" at bounding box center [31, 28] width 25 height 21
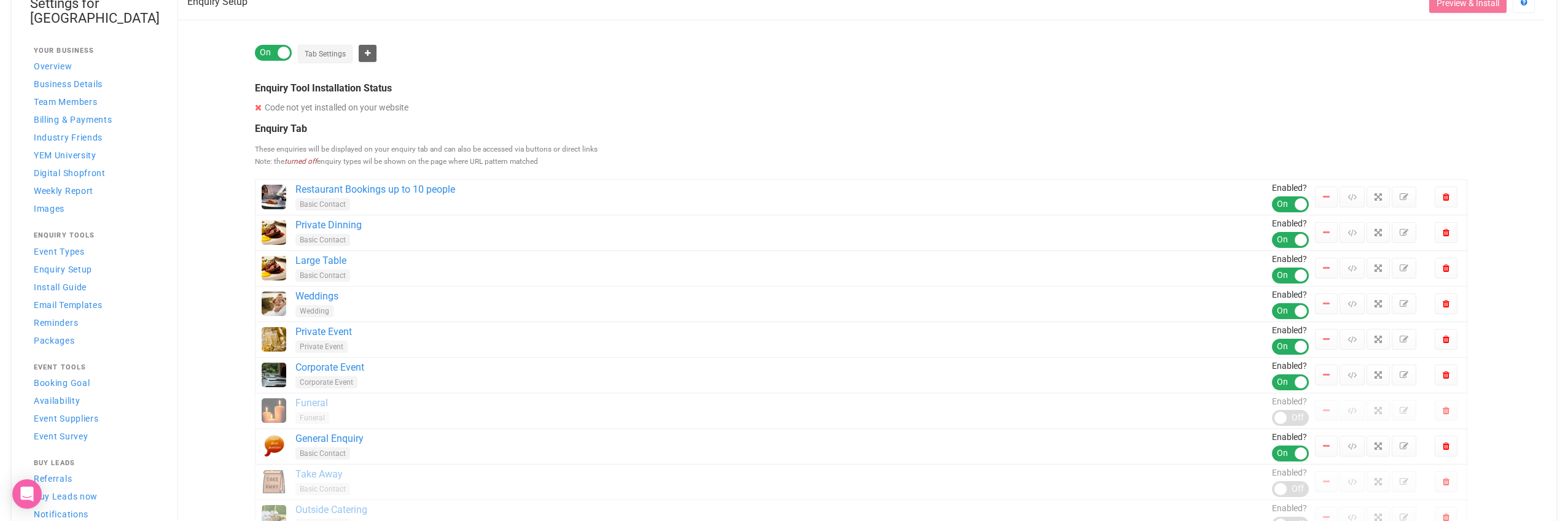
scroll to position [62, 0]
click at [356, 222] on link "Private Dinning" at bounding box center [783, 222] width 977 height 14
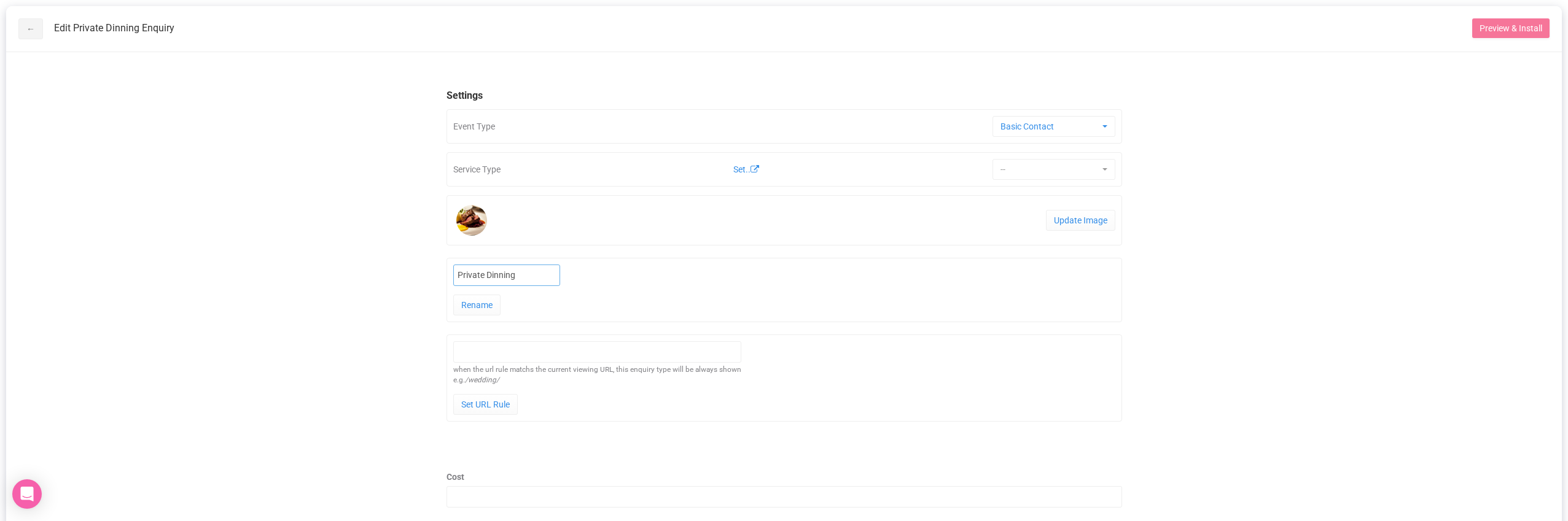
click at [531, 275] on input "Private Dinning" at bounding box center [506, 275] width 107 height 22
type input "Private Dinning Room"
click at [476, 305] on input "Rename" at bounding box center [476, 304] width 47 height 21
click at [476, 305] on input "Save" at bounding box center [470, 304] width 34 height 21
type input "Save"
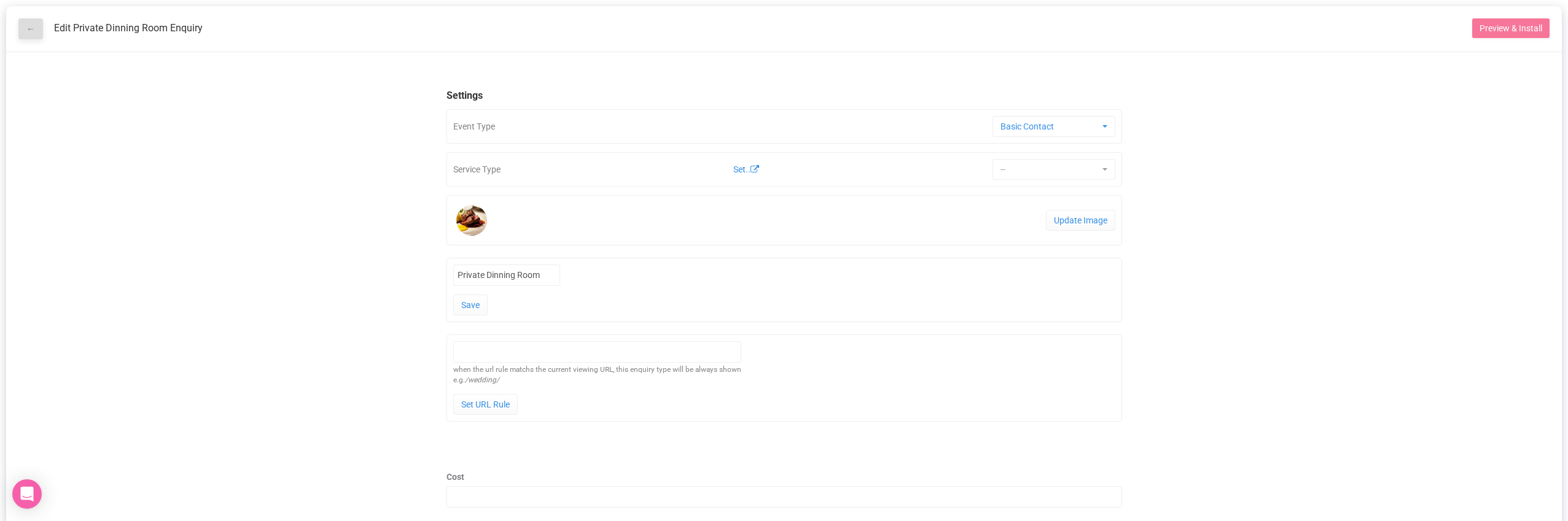
click at [28, 28] on link "←" at bounding box center [31, 28] width 25 height 21
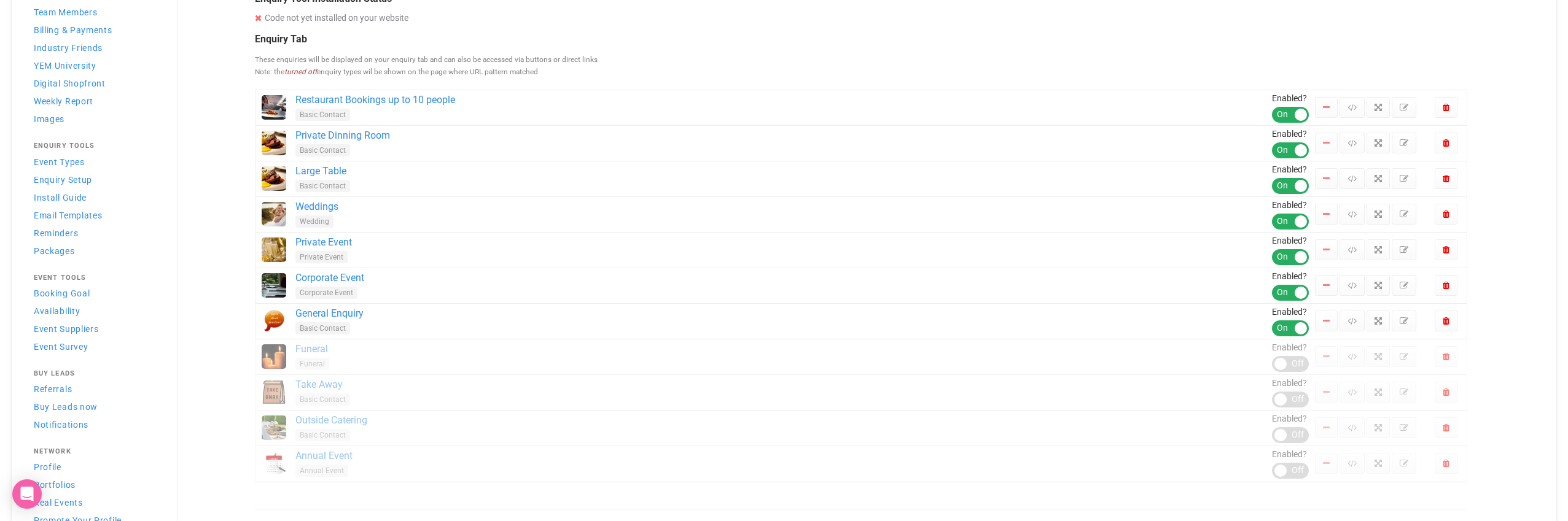
scroll to position [173, 0]
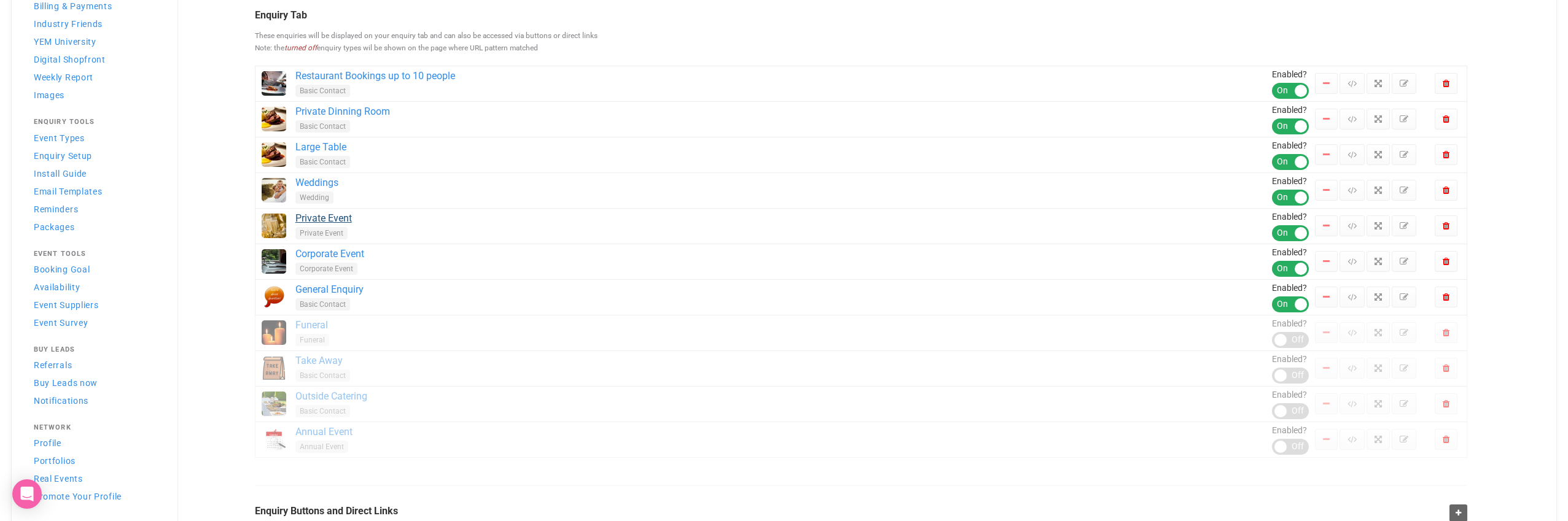
click at [315, 218] on link "Private Event" at bounding box center [783, 218] width 977 height 14
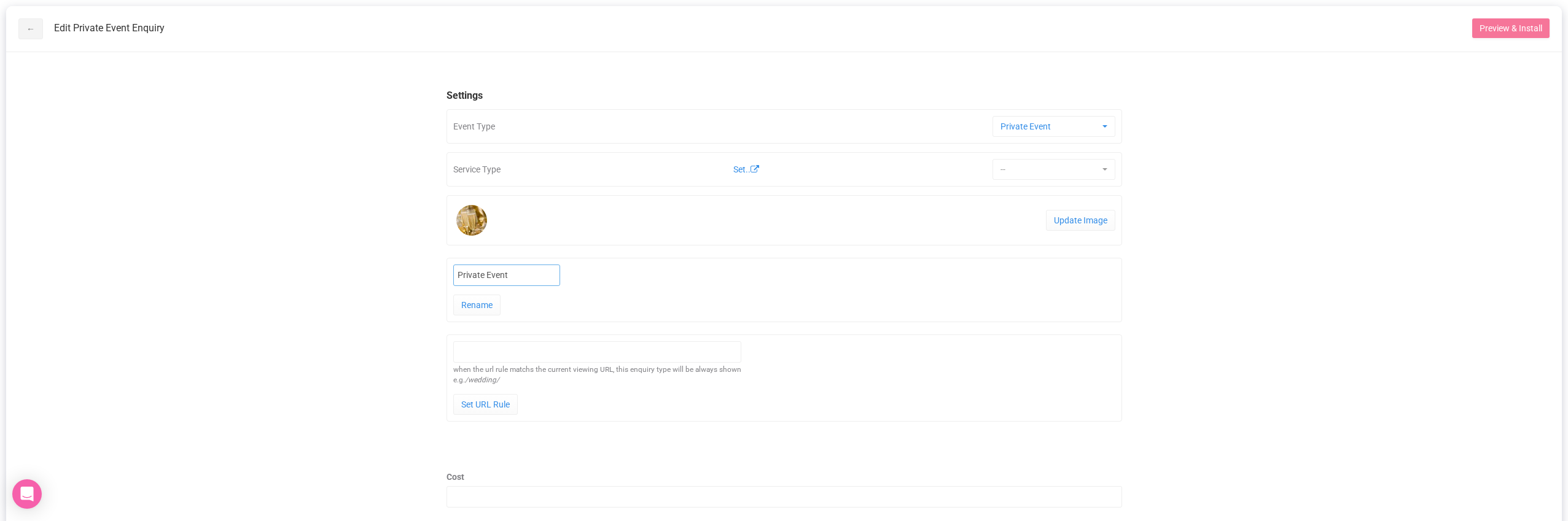
click at [457, 273] on input "Private Event" at bounding box center [506, 275] width 107 height 22
type input "Birthday, Private Event"
click at [477, 304] on input "Rename" at bounding box center [476, 304] width 47 height 21
click at [477, 304] on input "Save" at bounding box center [470, 304] width 34 height 21
type input "Save"
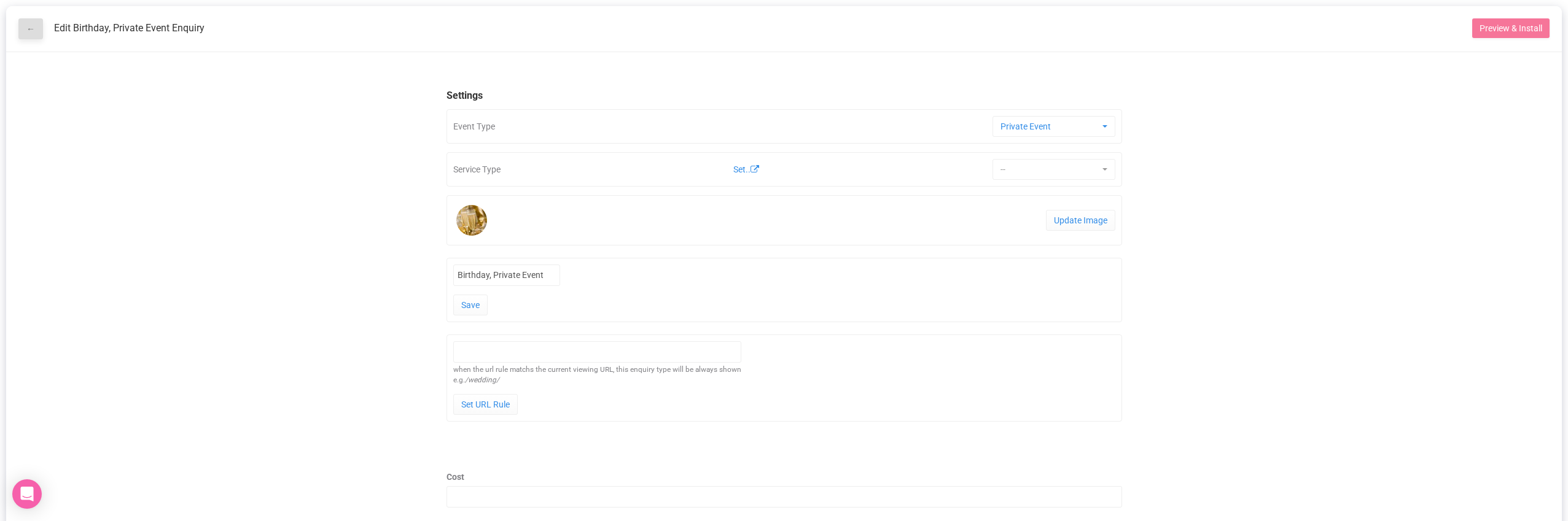
click at [25, 29] on link "←" at bounding box center [31, 28] width 25 height 21
